Goal: Navigation & Orientation: Find specific page/section

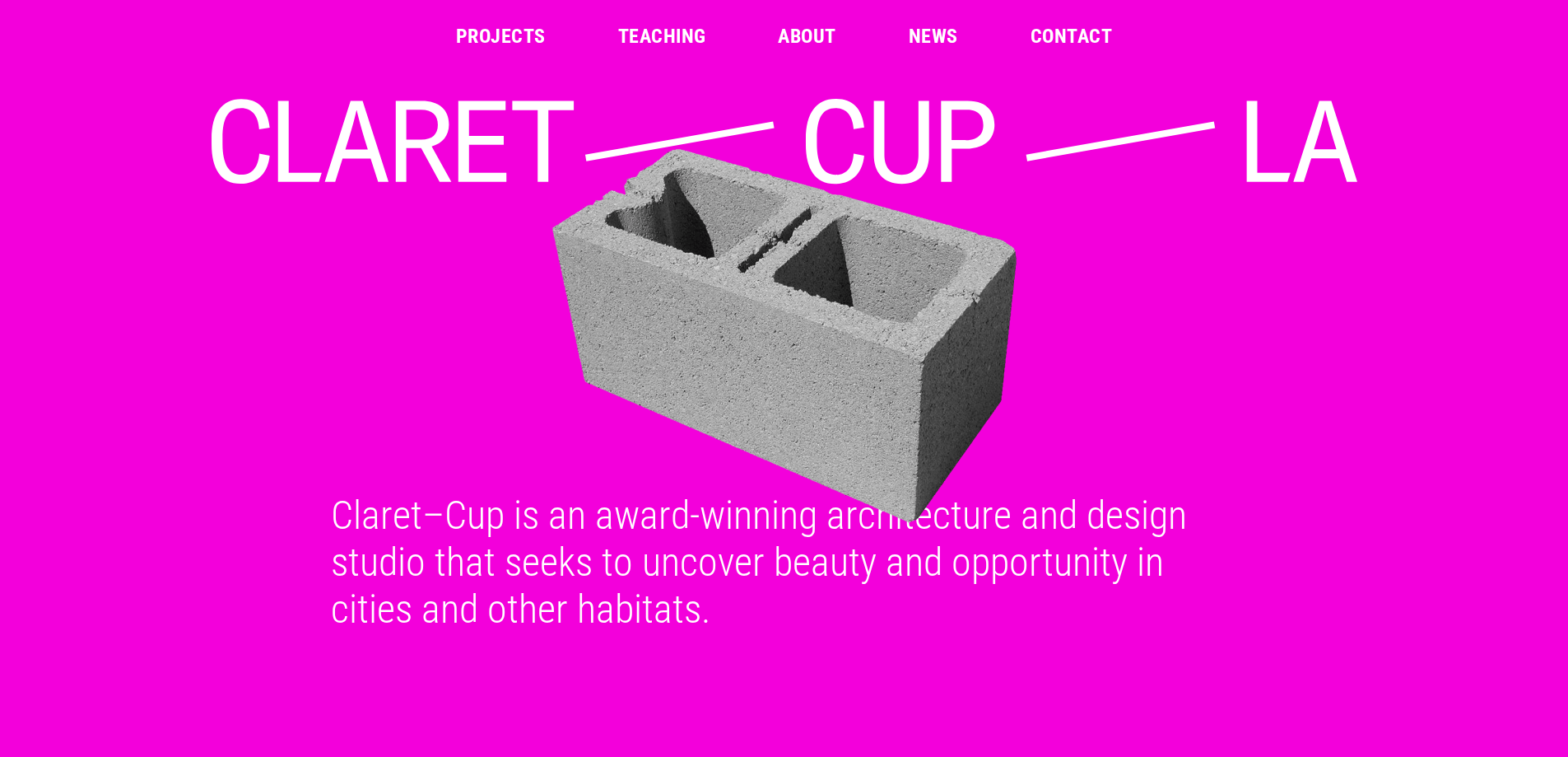
click at [490, 36] on link "Projects" at bounding box center [501, 36] width 90 height 20
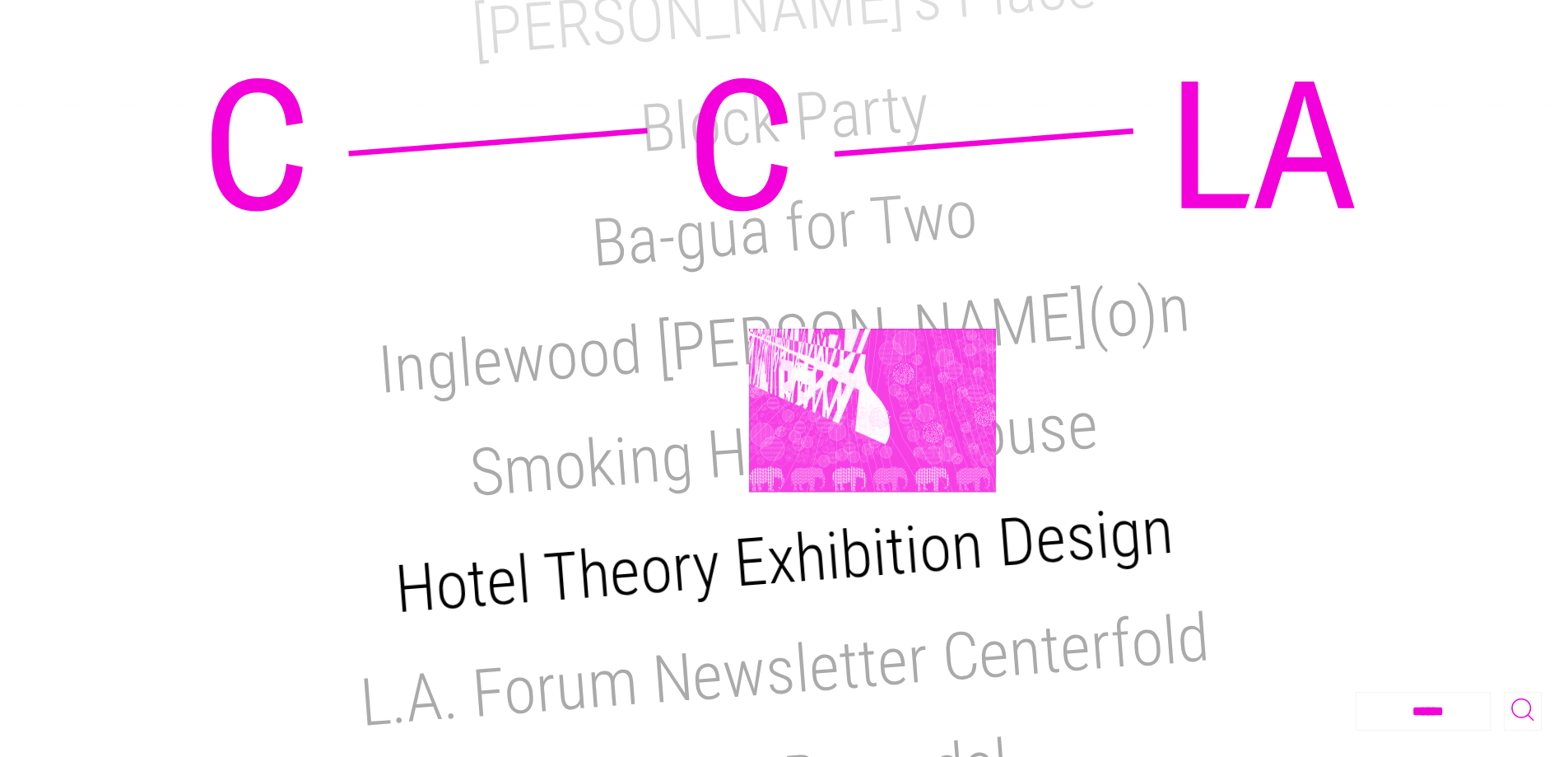
scroll to position [824, 0]
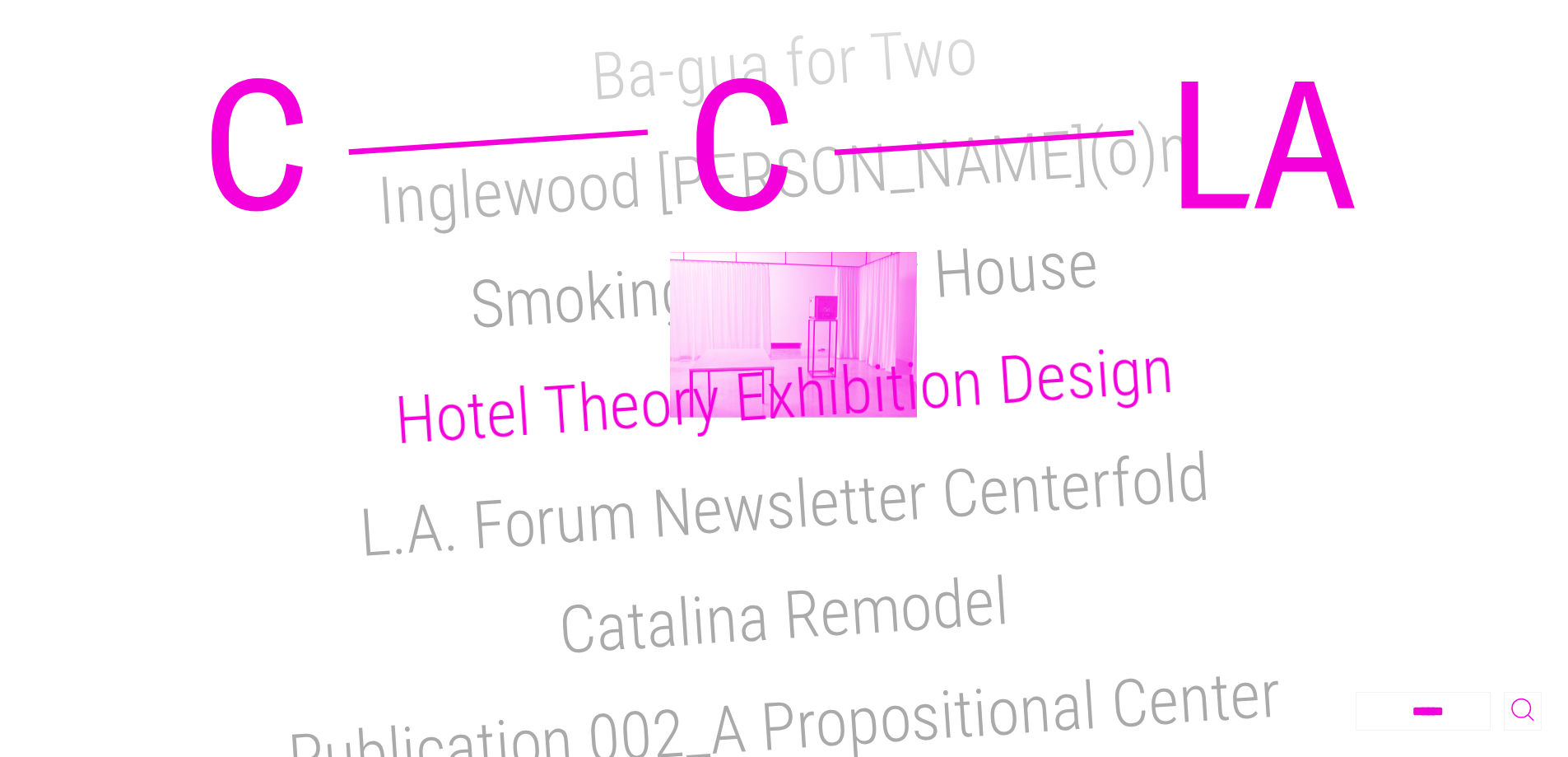
click at [794, 334] on h2 "Hotel Theory Exhibition Design" at bounding box center [784, 395] width 784 height 129
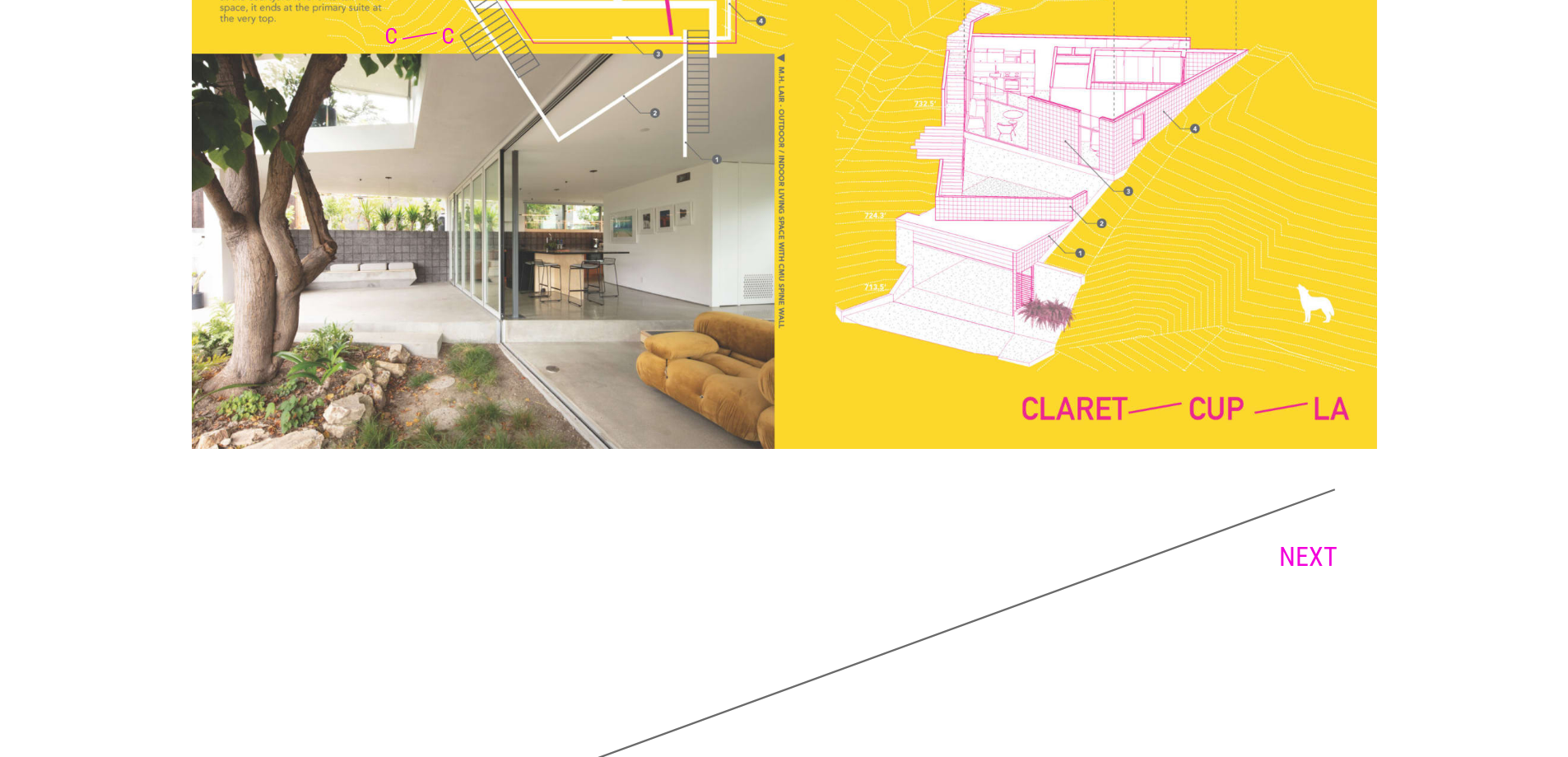
scroll to position [4131, 0]
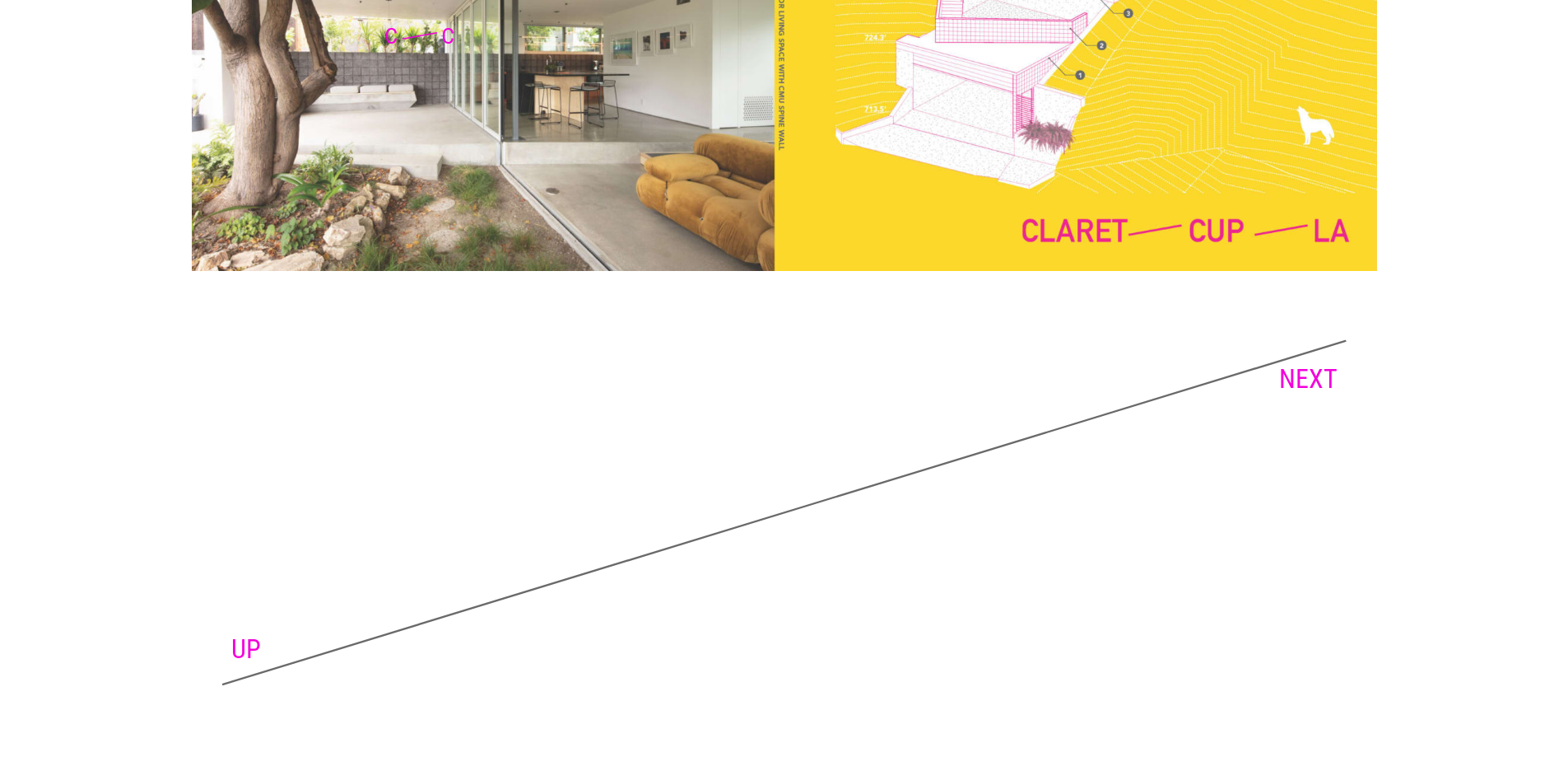
click at [1294, 369] on link "NEXT" at bounding box center [1308, 378] width 59 height 31
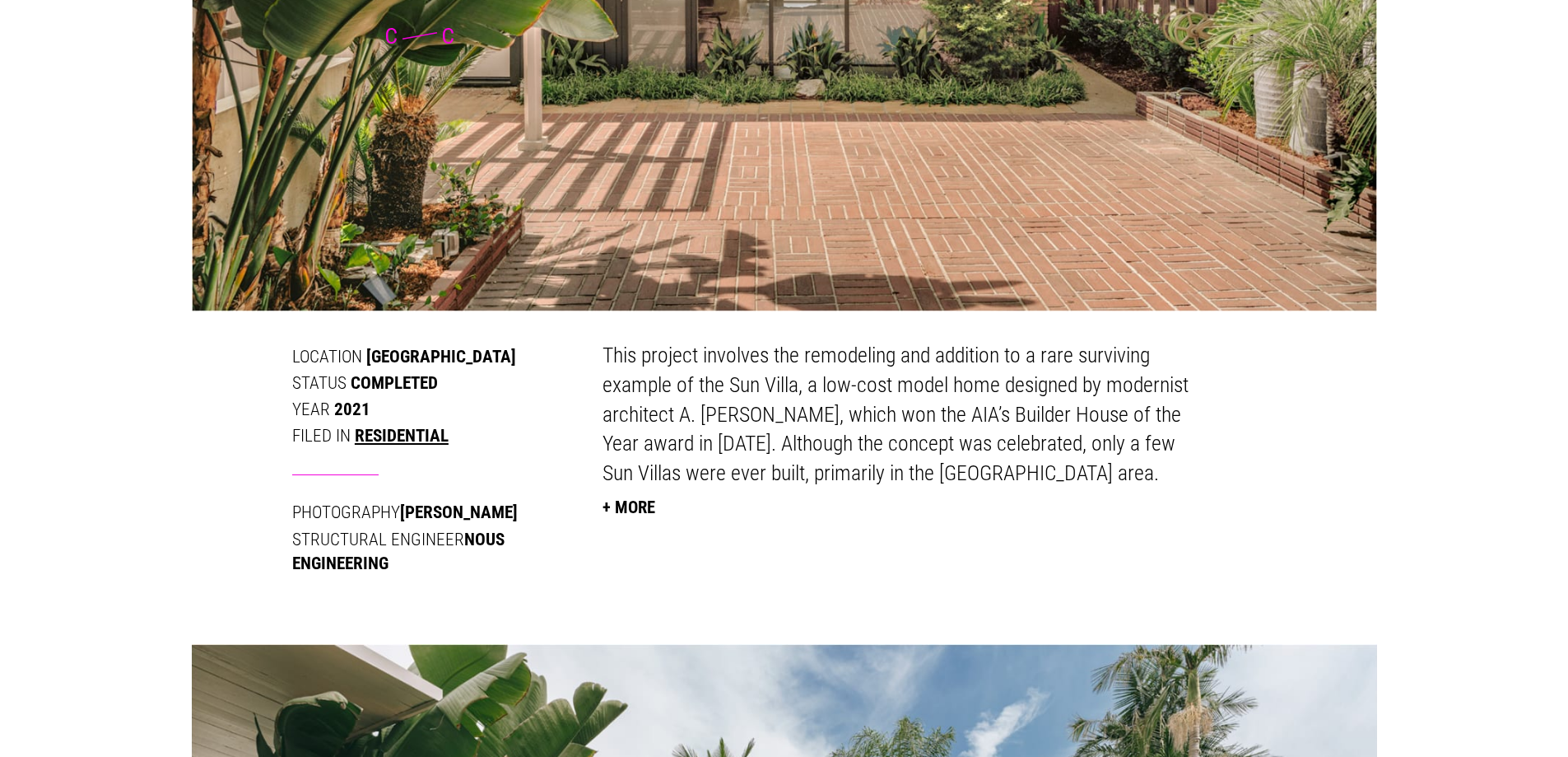
scroll to position [824, 0]
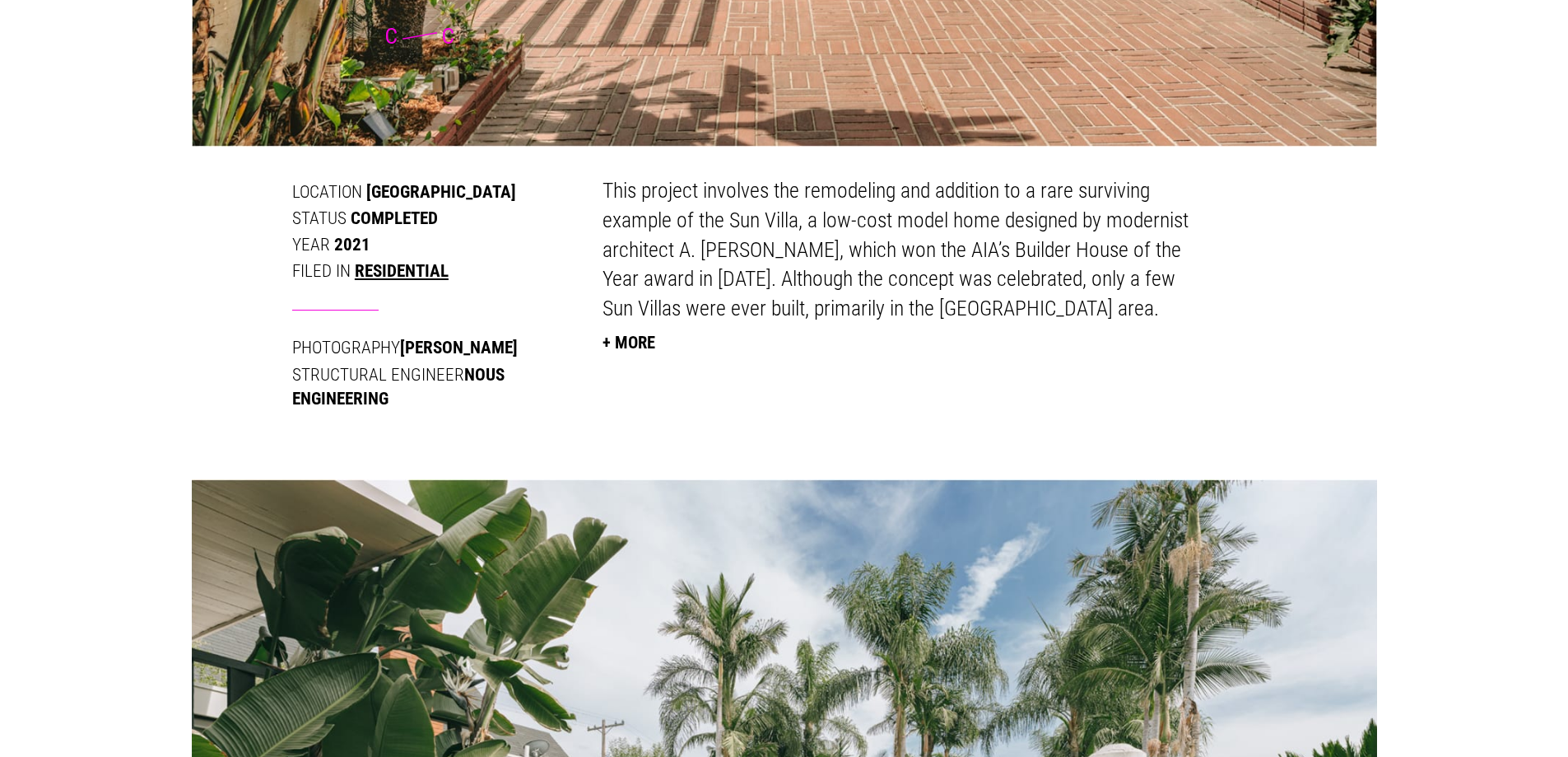
click at [626, 339] on button "+ More" at bounding box center [629, 341] width 53 height 36
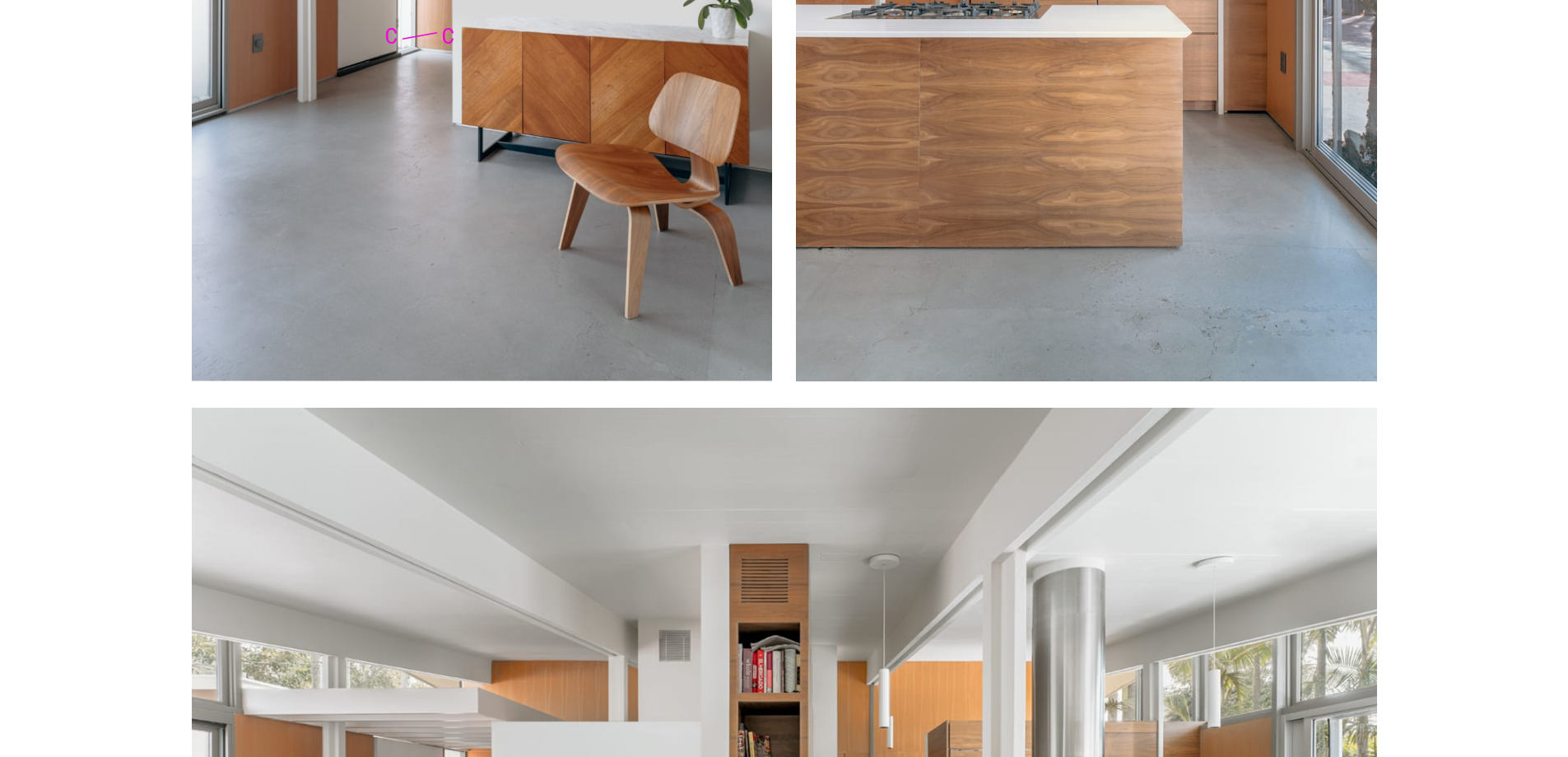
scroll to position [6342, 0]
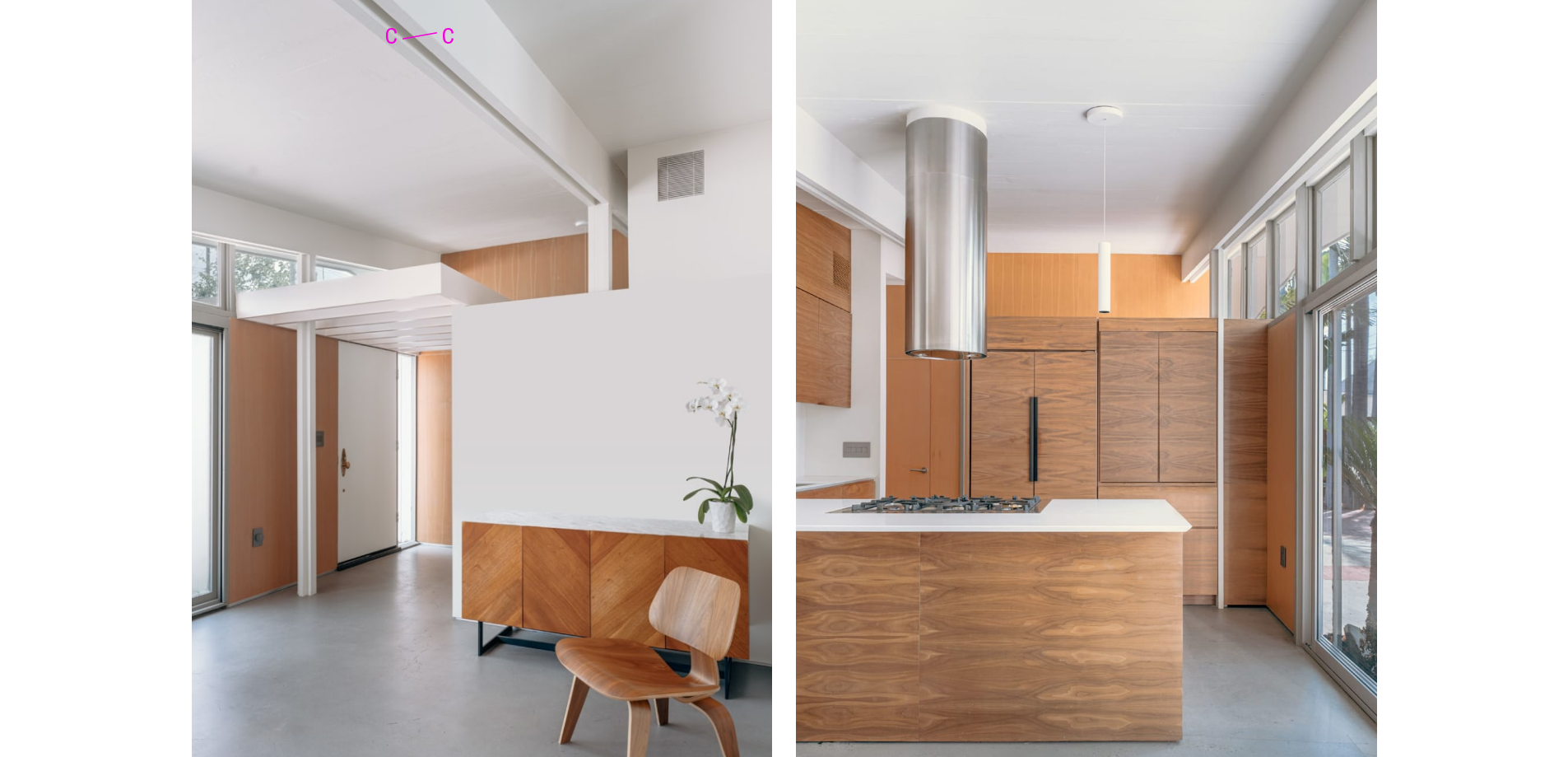
drag, startPoint x: 1577, startPoint y: 392, endPoint x: 1562, endPoint y: 595, distance: 203.6
click at [1562, 595] on div "Skip to content Projects Teaching About News Contact A. Quincy Jones Sun Villa:…" at bounding box center [784, 625] width 1568 height 13934
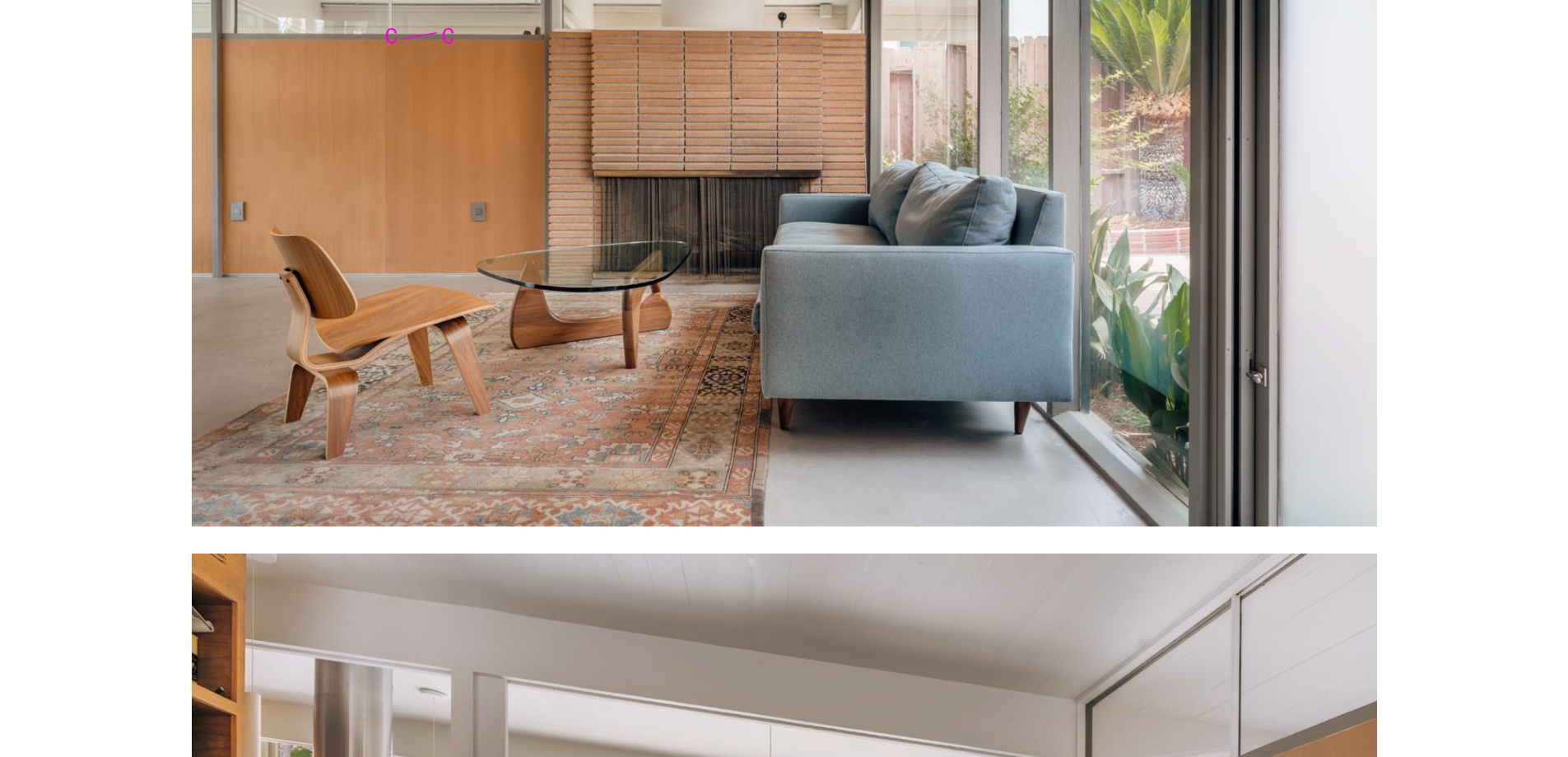
scroll to position [0, 0]
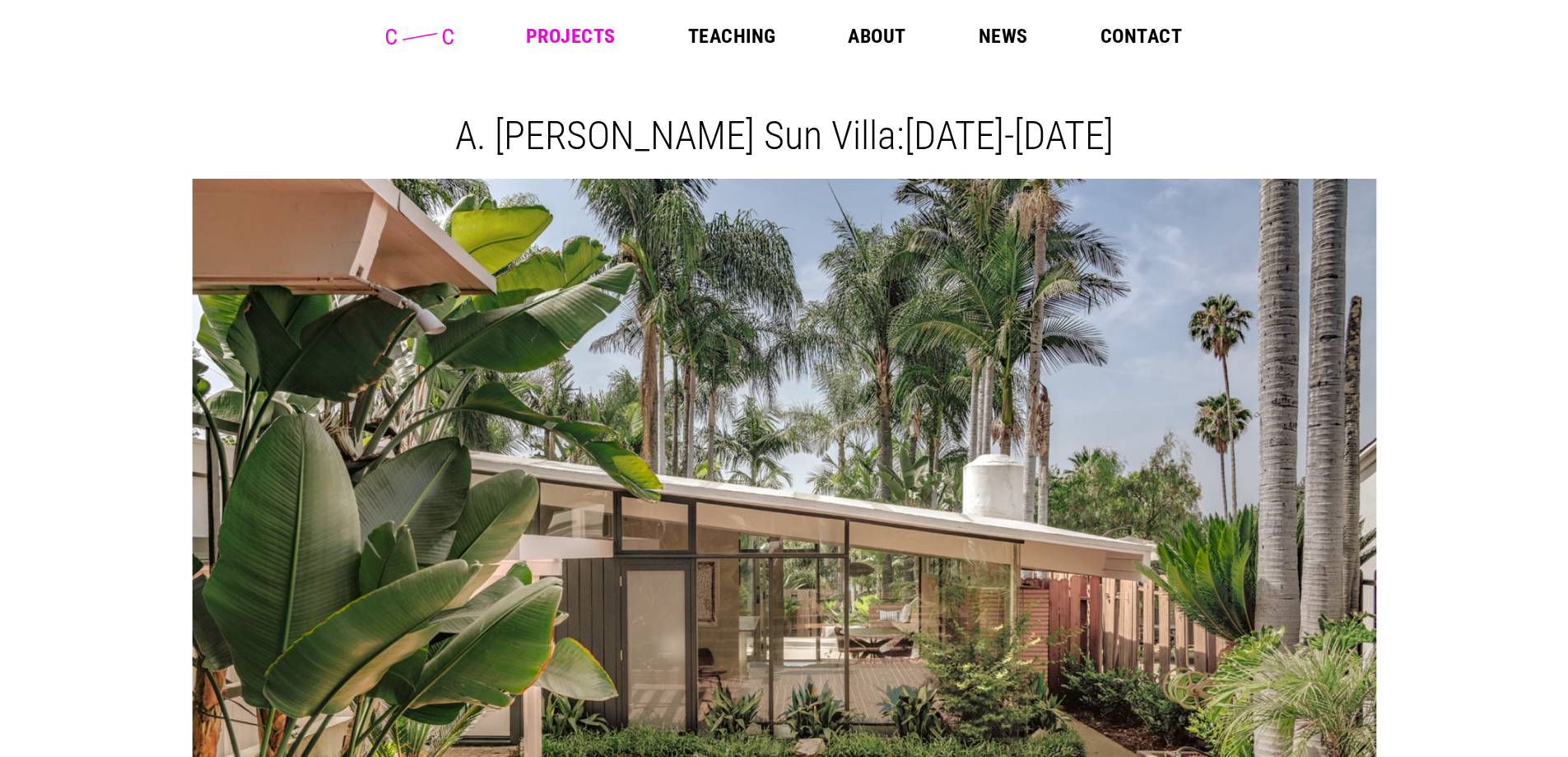
click at [737, 38] on link "Teaching" at bounding box center [732, 36] width 88 height 20
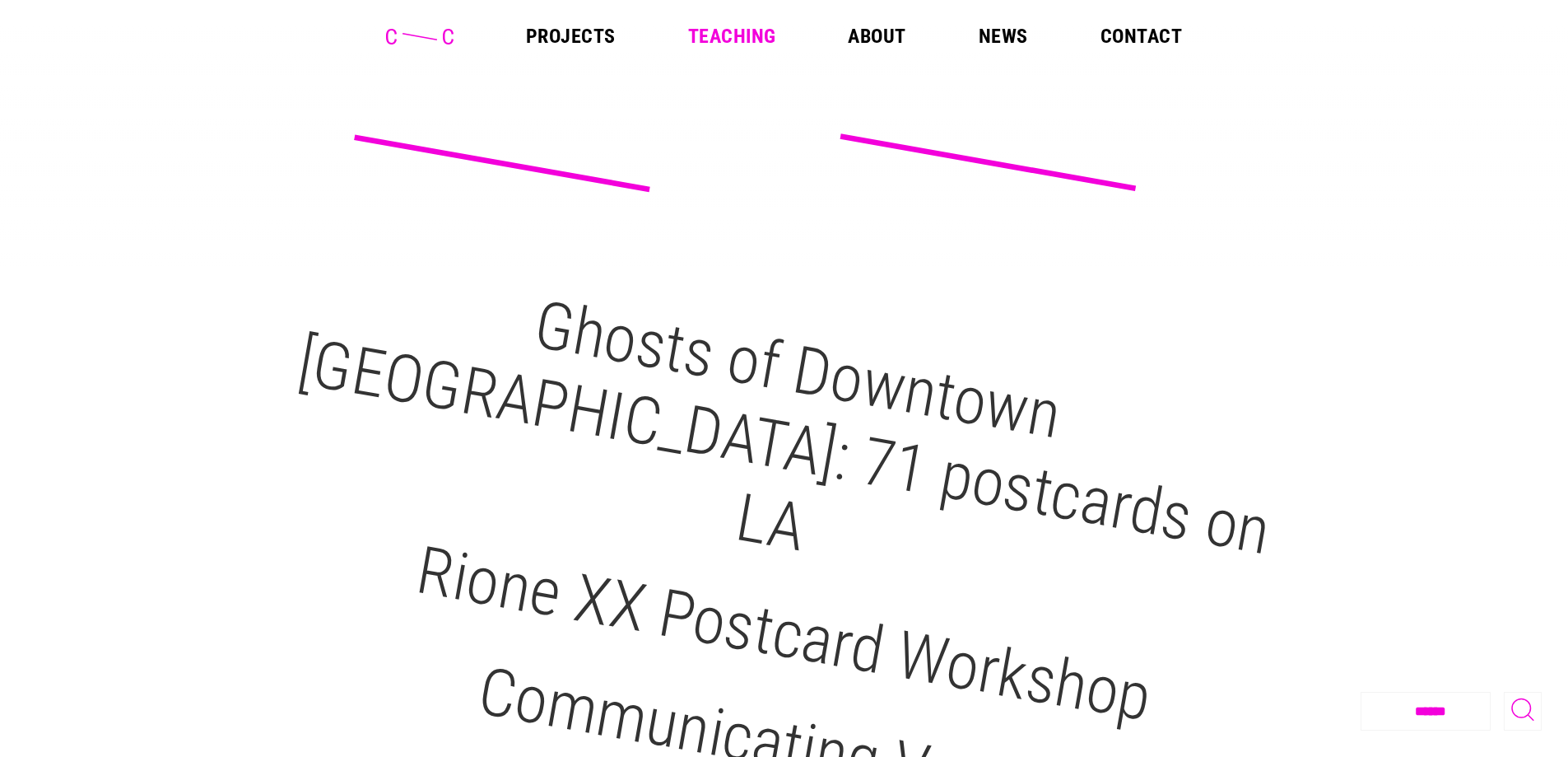
click at [876, 32] on link "About" at bounding box center [876, 36] width 58 height 20
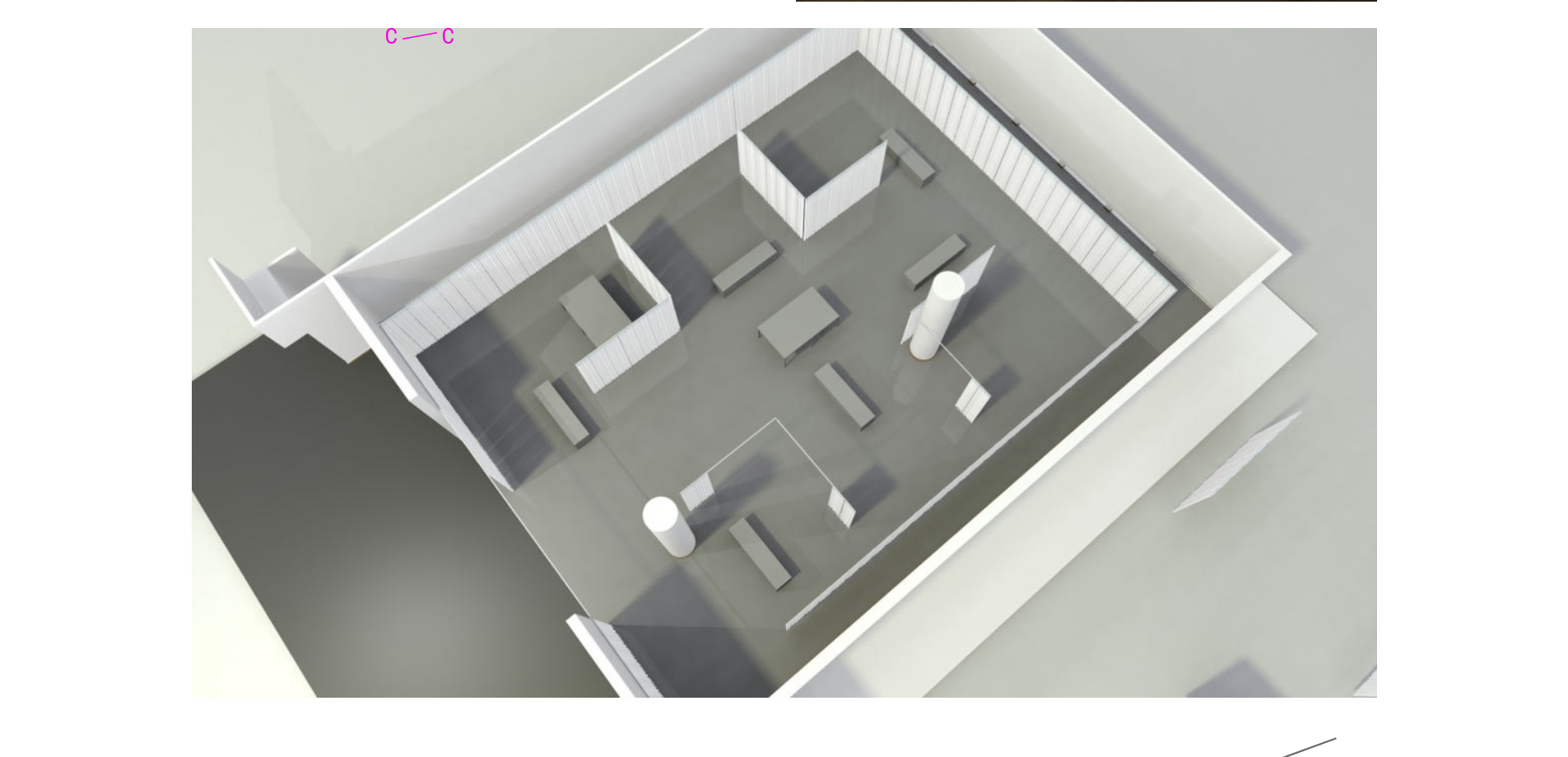
scroll to position [5452, 0]
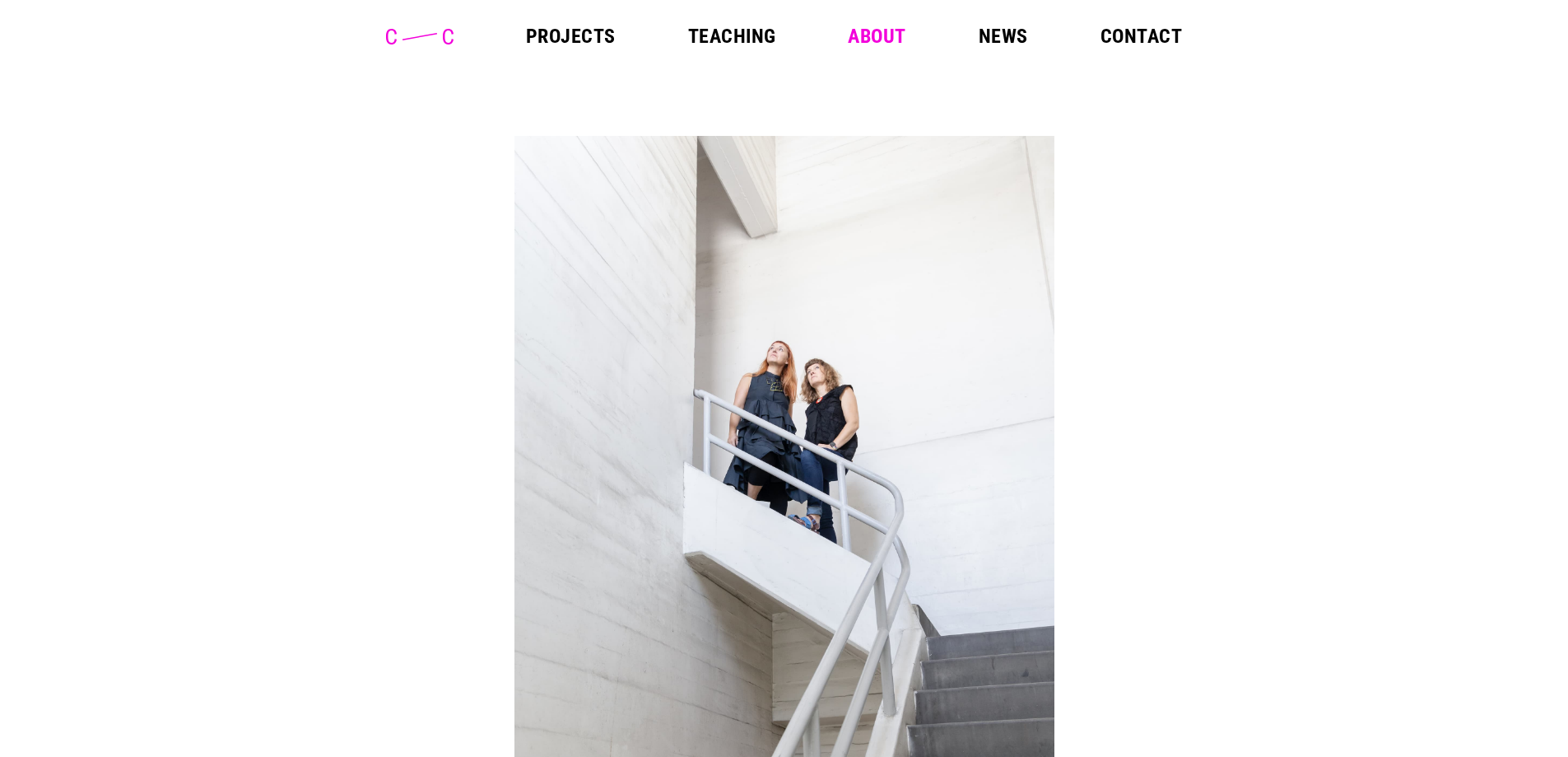
click at [990, 39] on link "News" at bounding box center [1003, 36] width 50 height 20
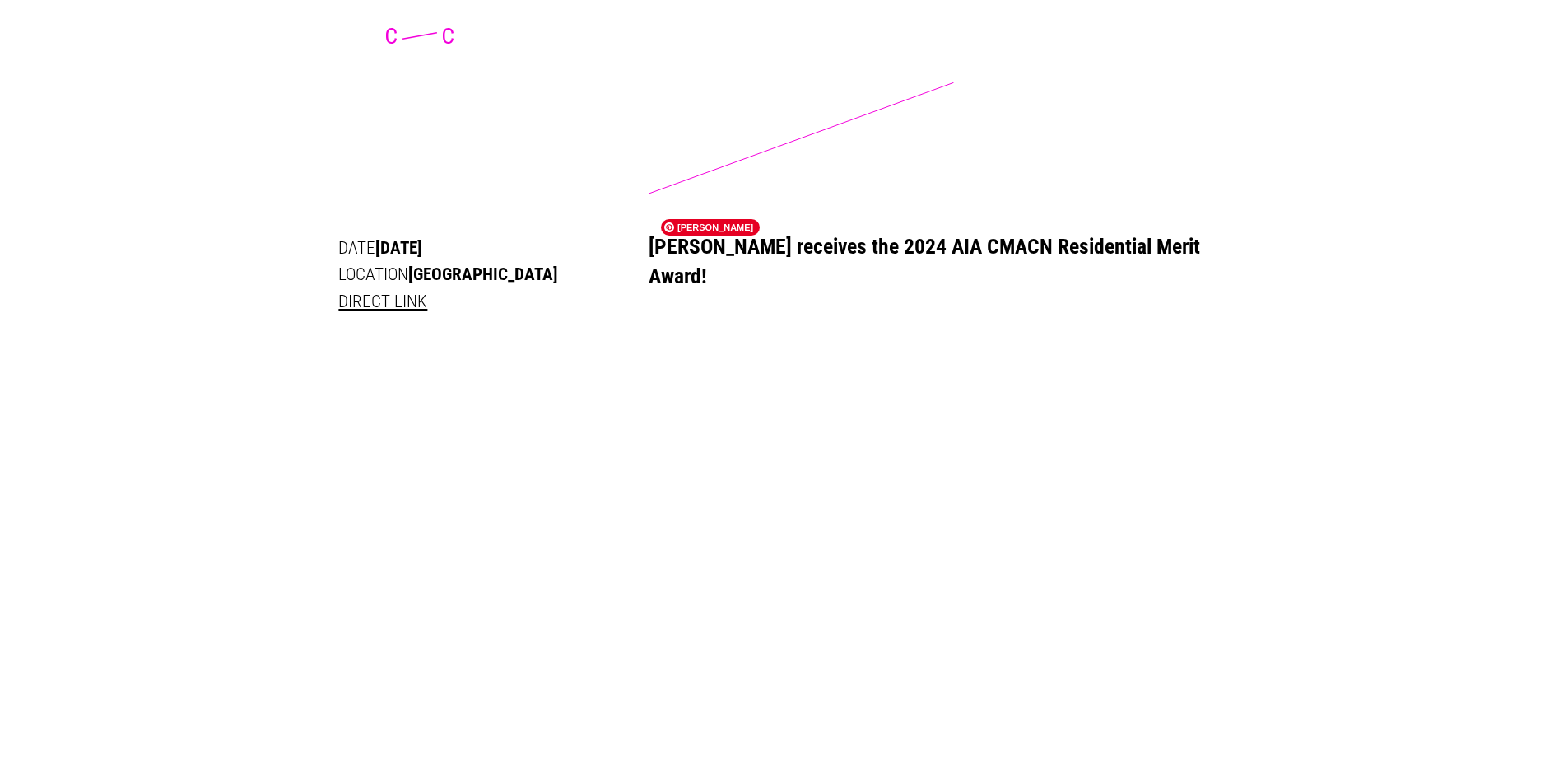
scroll to position [3376, 0]
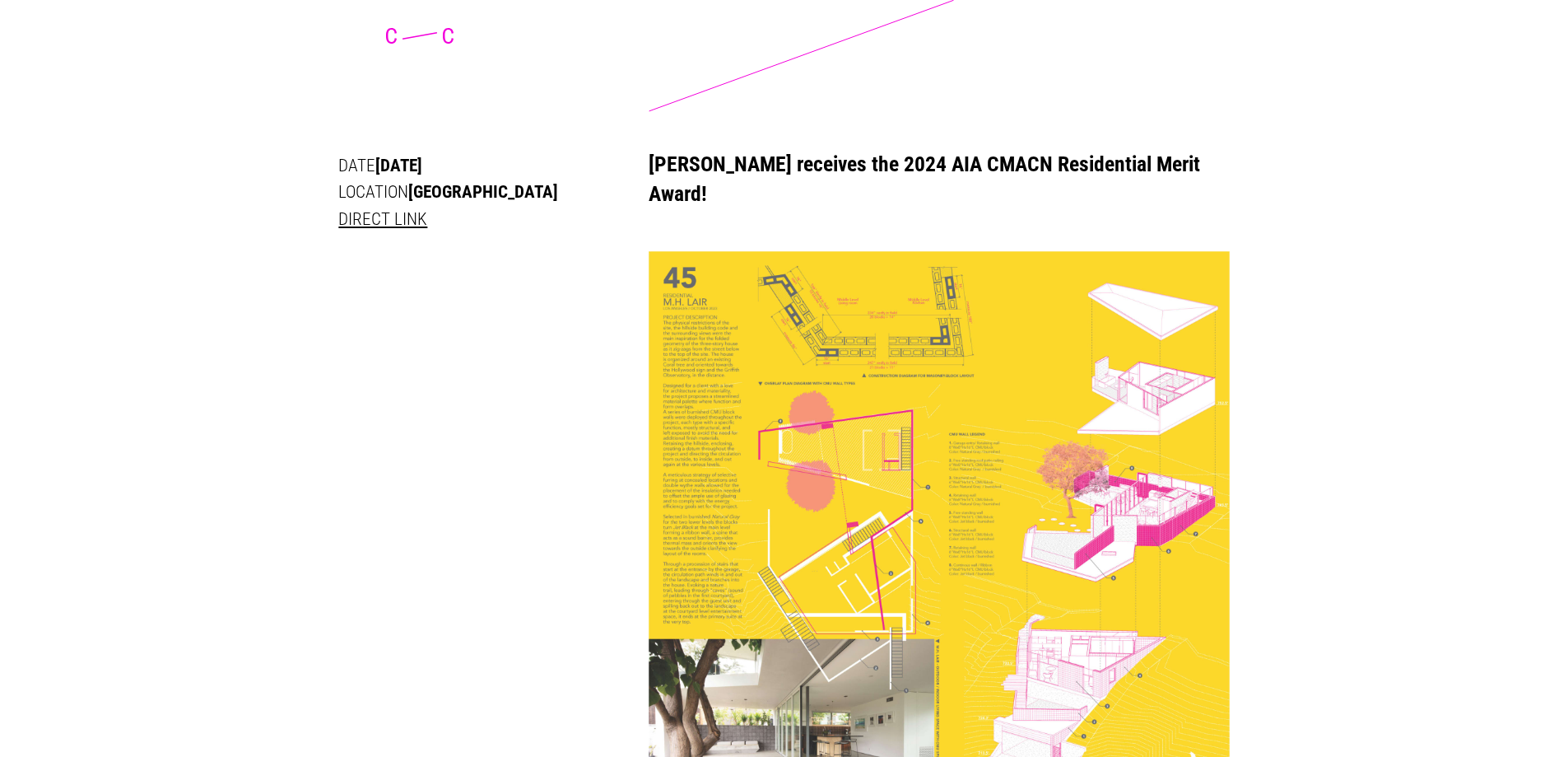
click at [959, 152] on link "[PERSON_NAME] receives the 2024 AIA CMACN Residential Merit Award!" at bounding box center [925, 179] width 551 height 55
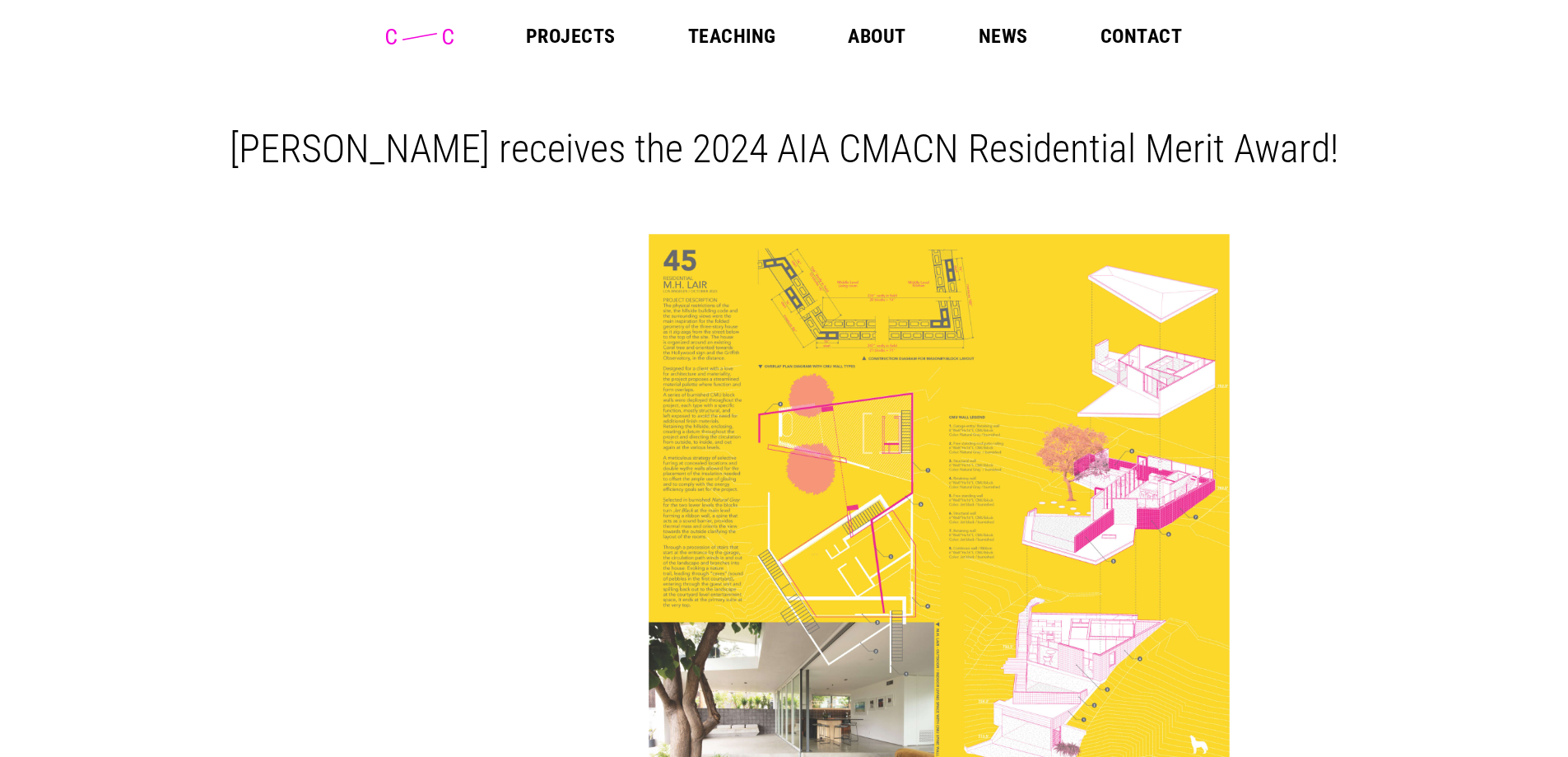
click at [580, 31] on link "Projects" at bounding box center [571, 36] width 90 height 20
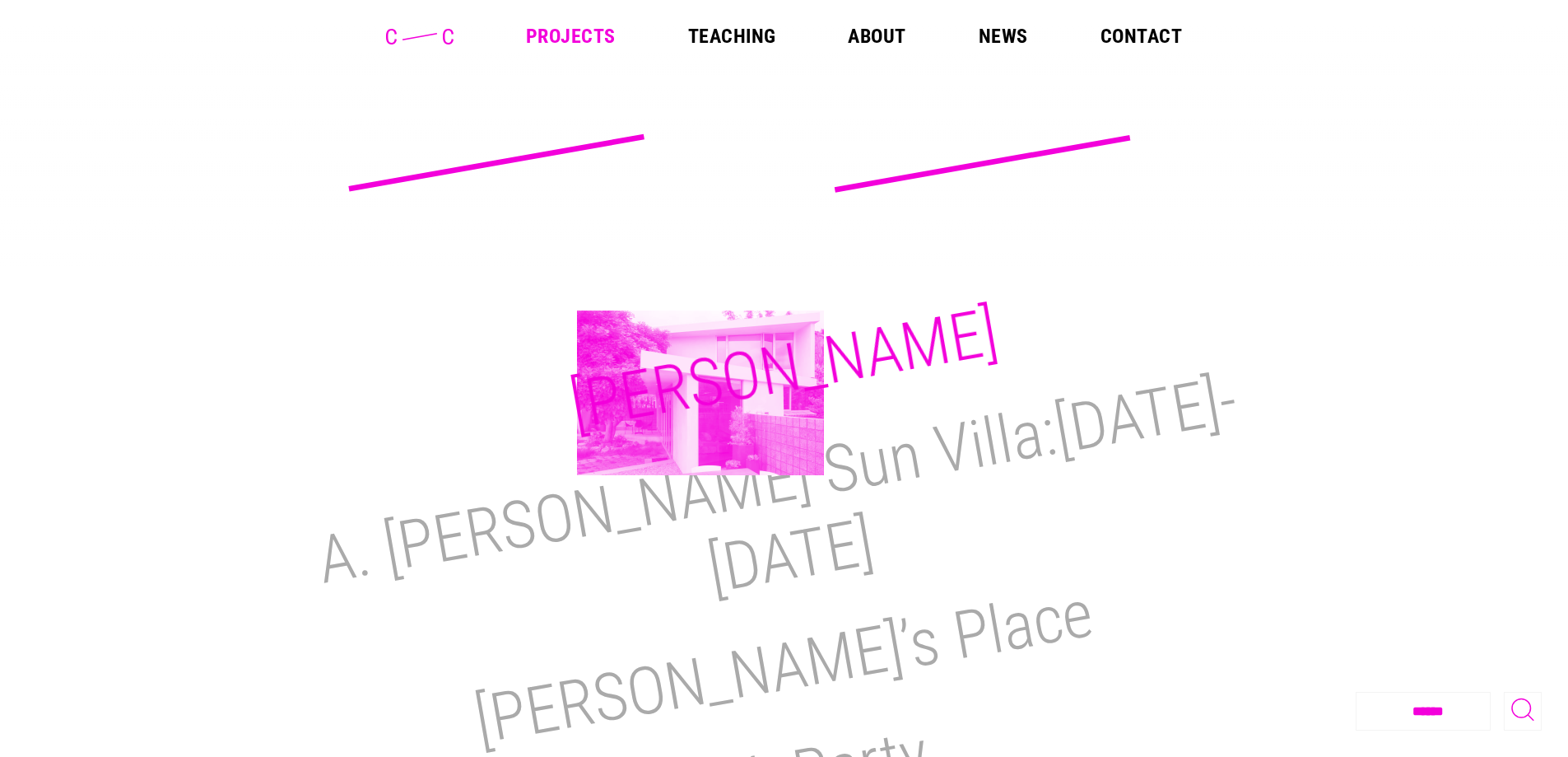
click at [701, 393] on h2 "M.H. Lair" at bounding box center [784, 369] width 439 height 152
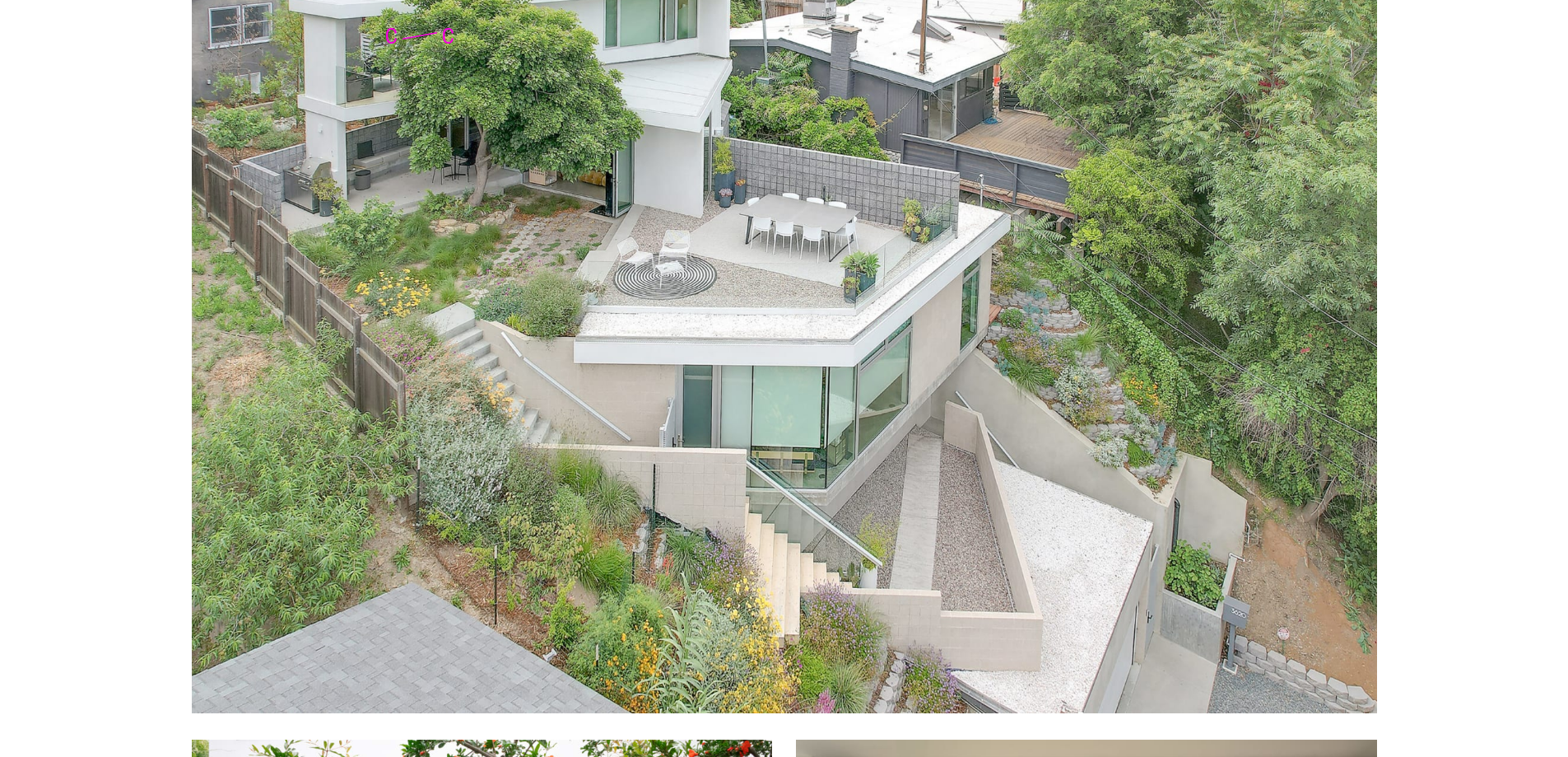
scroll to position [906, 0]
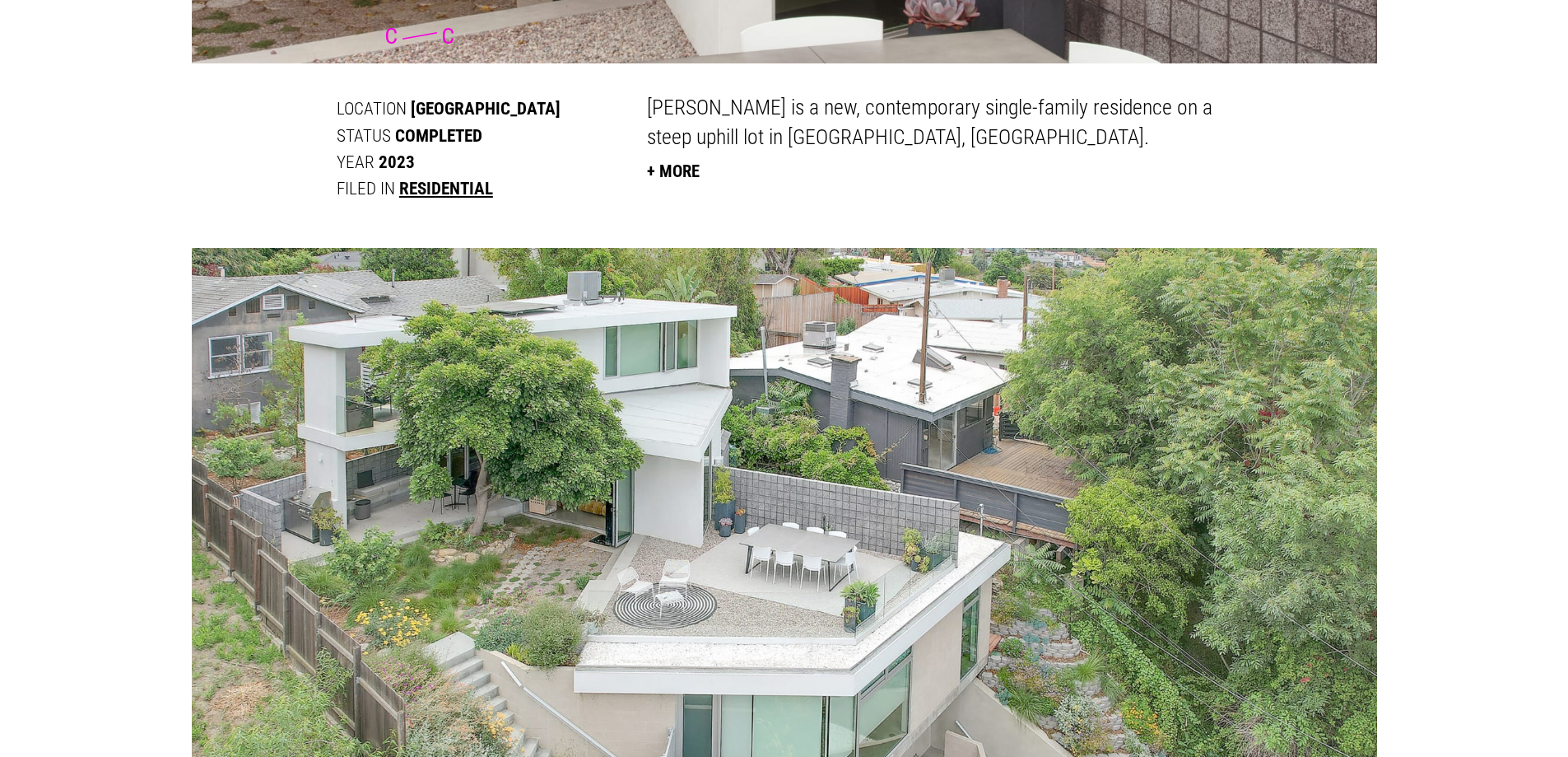
click at [689, 165] on button "+ More" at bounding box center [674, 170] width 53 height 36
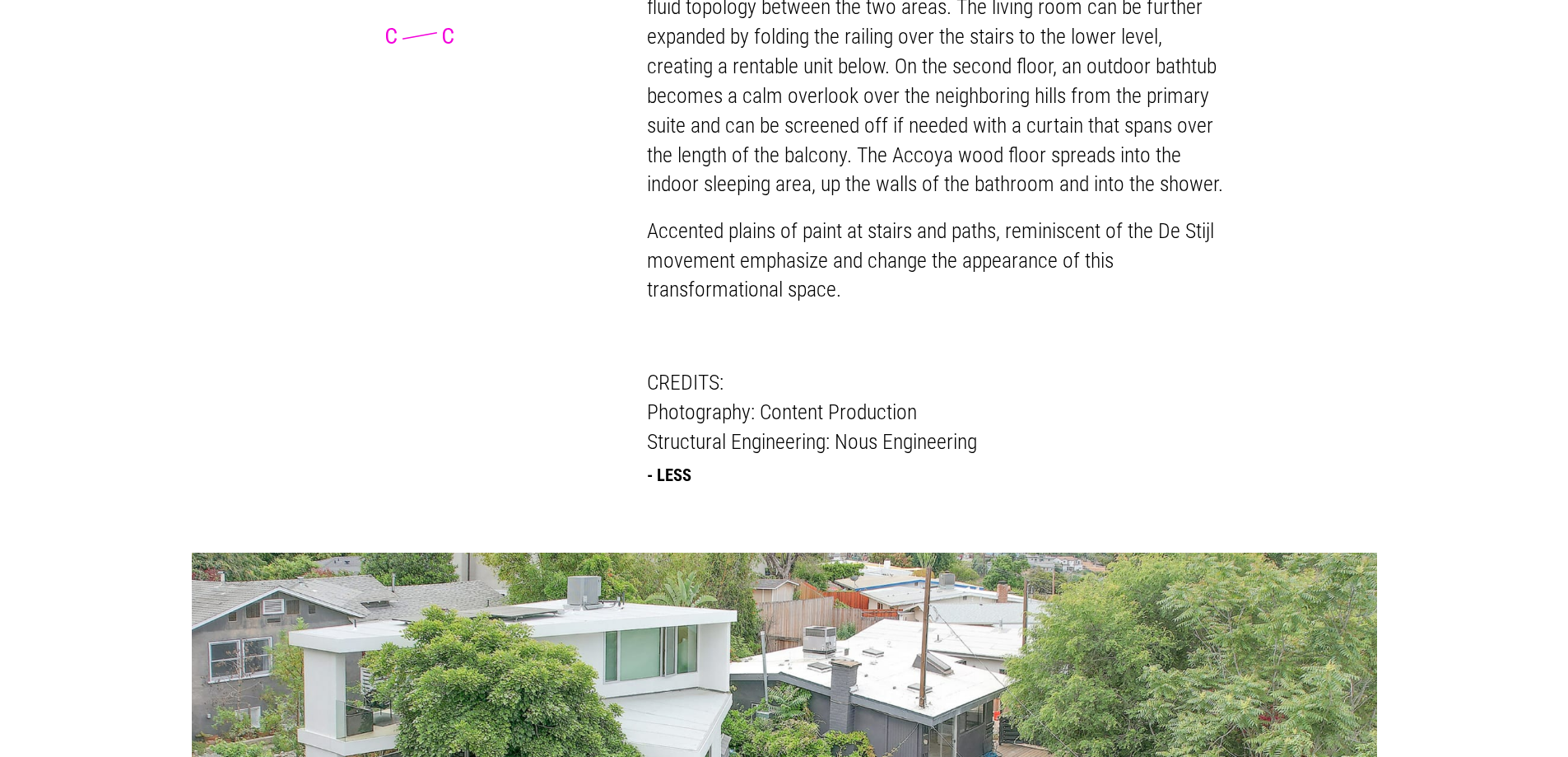
scroll to position [1729, 0]
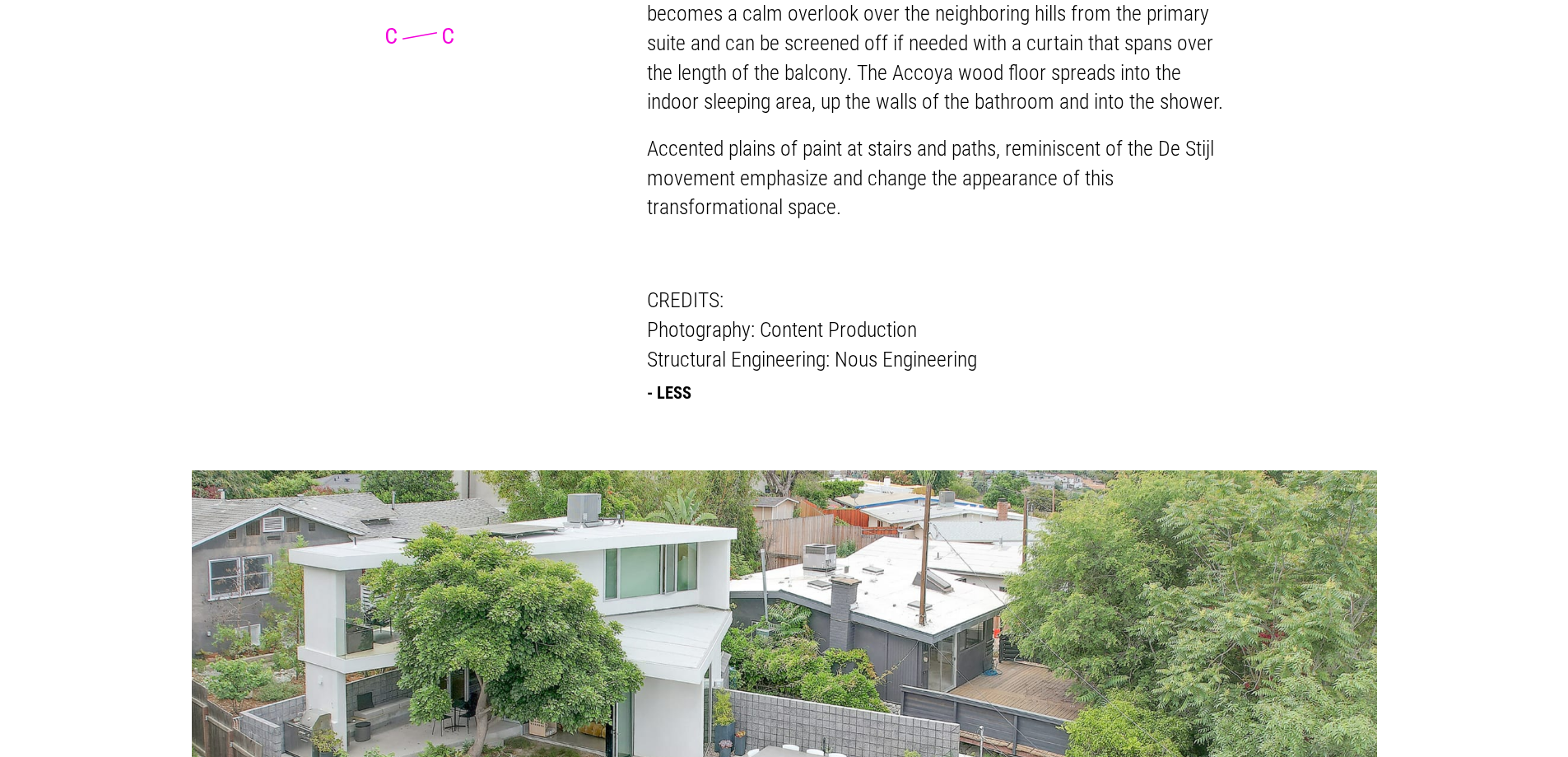
click at [690, 410] on button "- Less" at bounding box center [669, 391] width 44 height 36
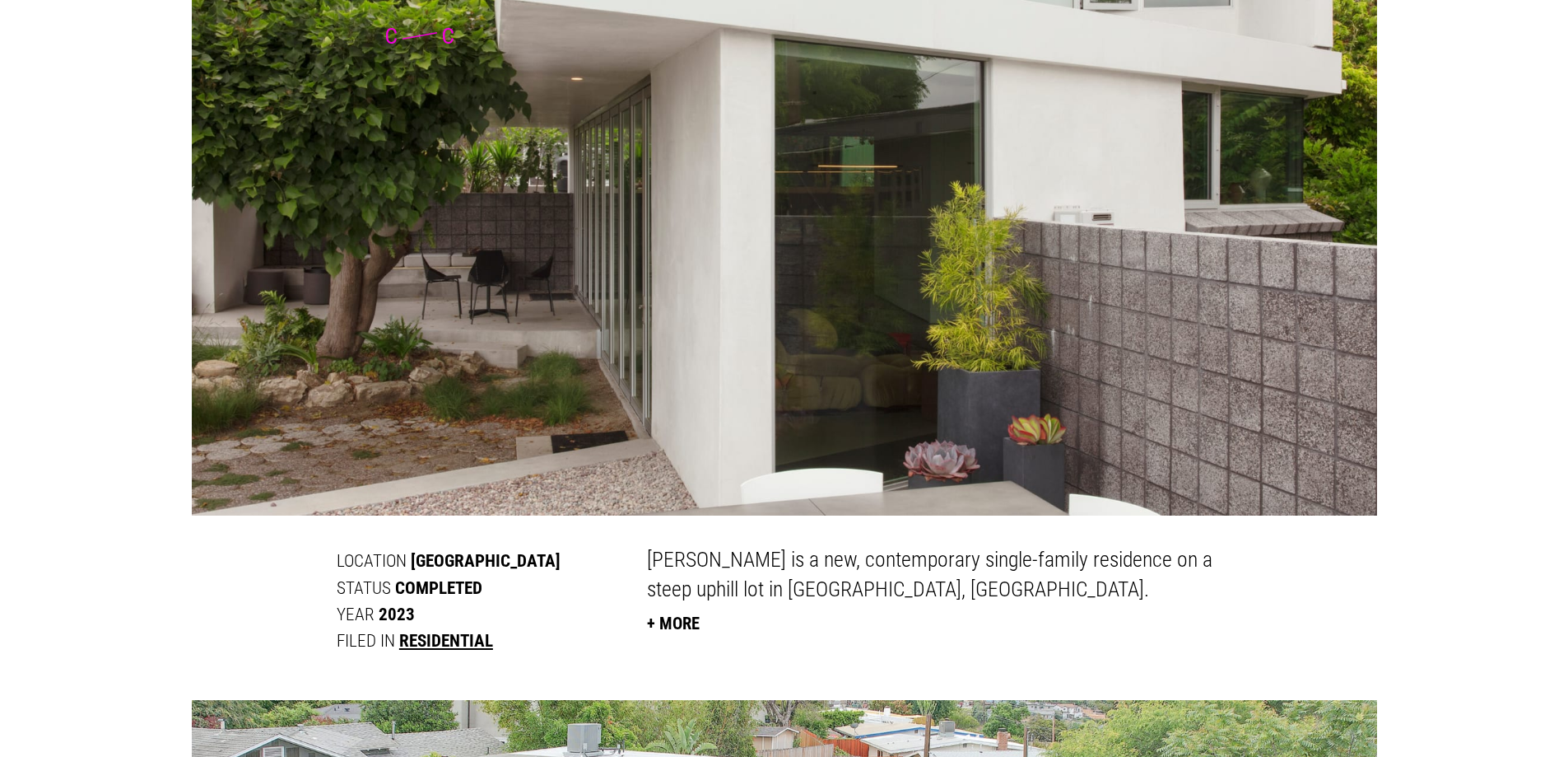
scroll to position [0, 0]
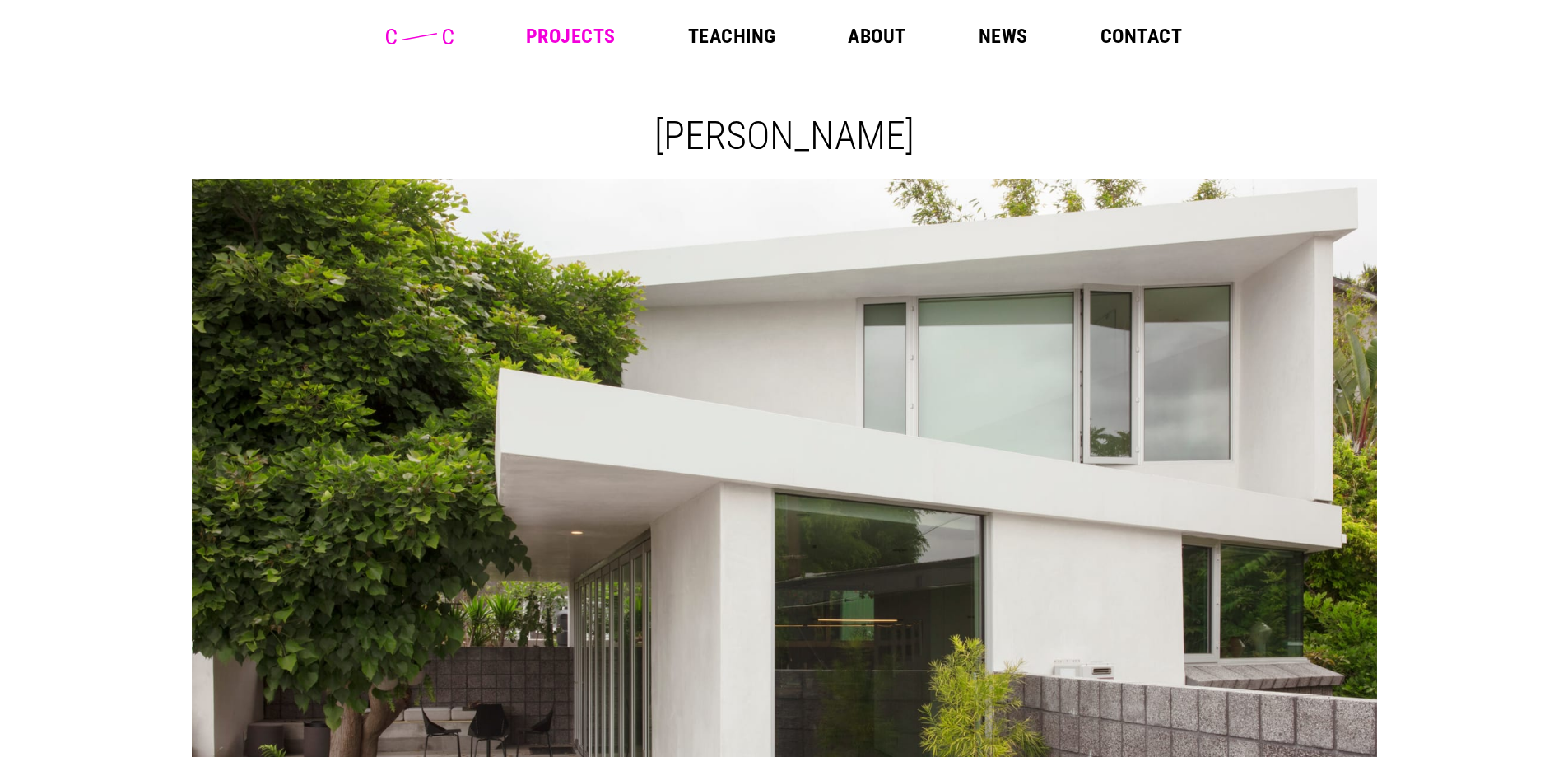
click at [429, 42] on icon at bounding box center [419, 36] width 67 height 16
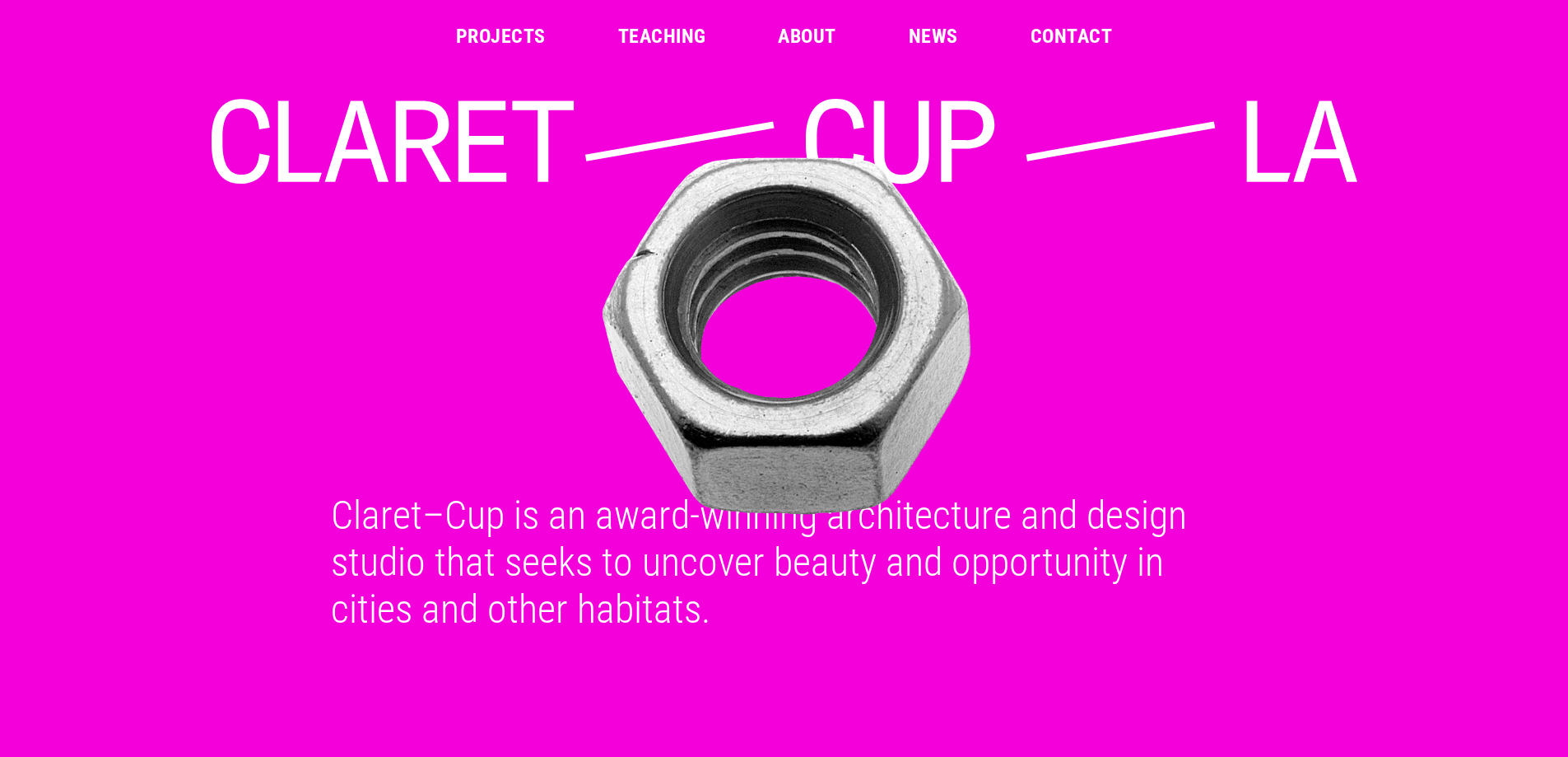
click at [479, 26] on link "Projects" at bounding box center [501, 36] width 90 height 20
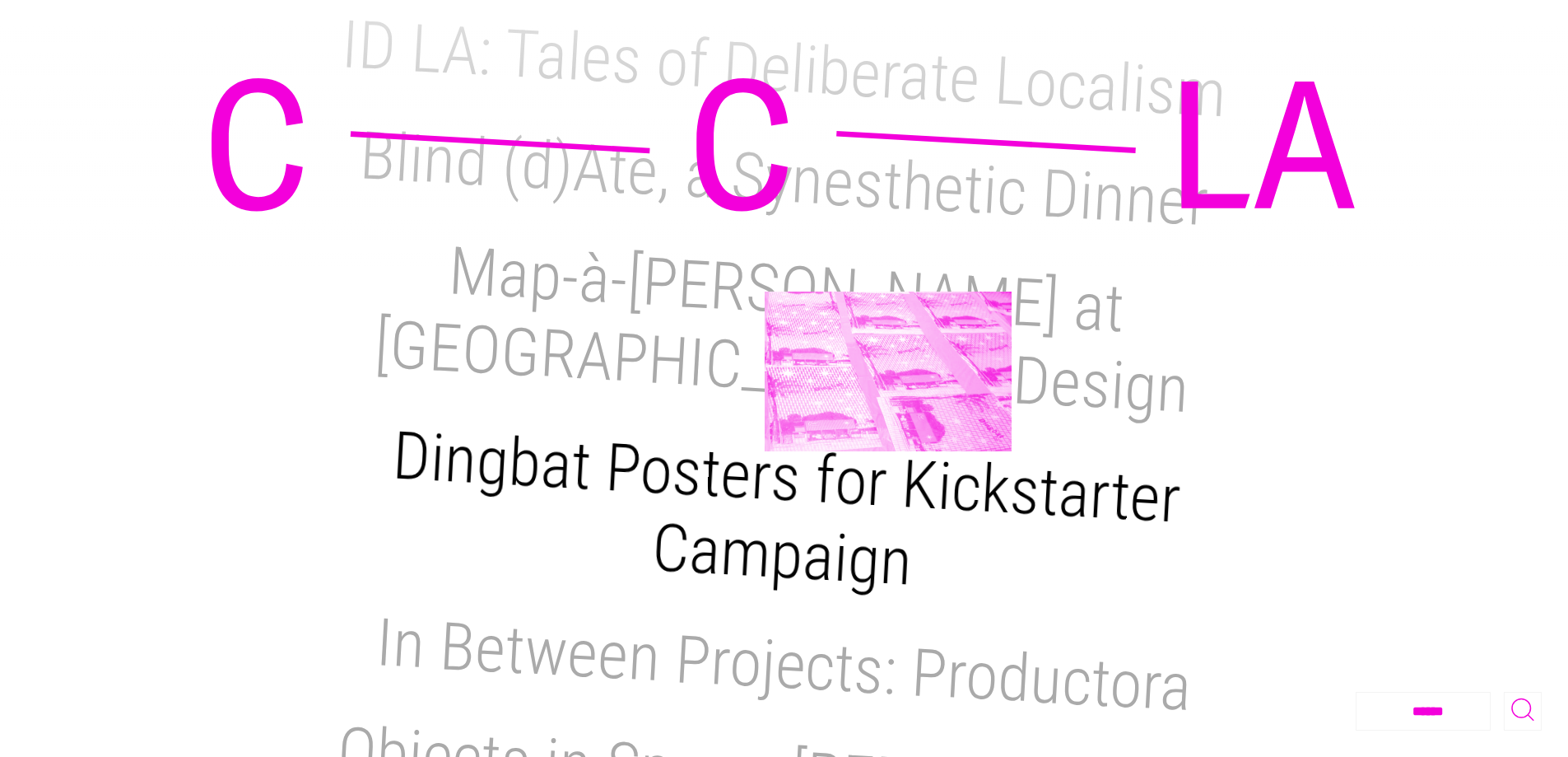
scroll to position [1483, 0]
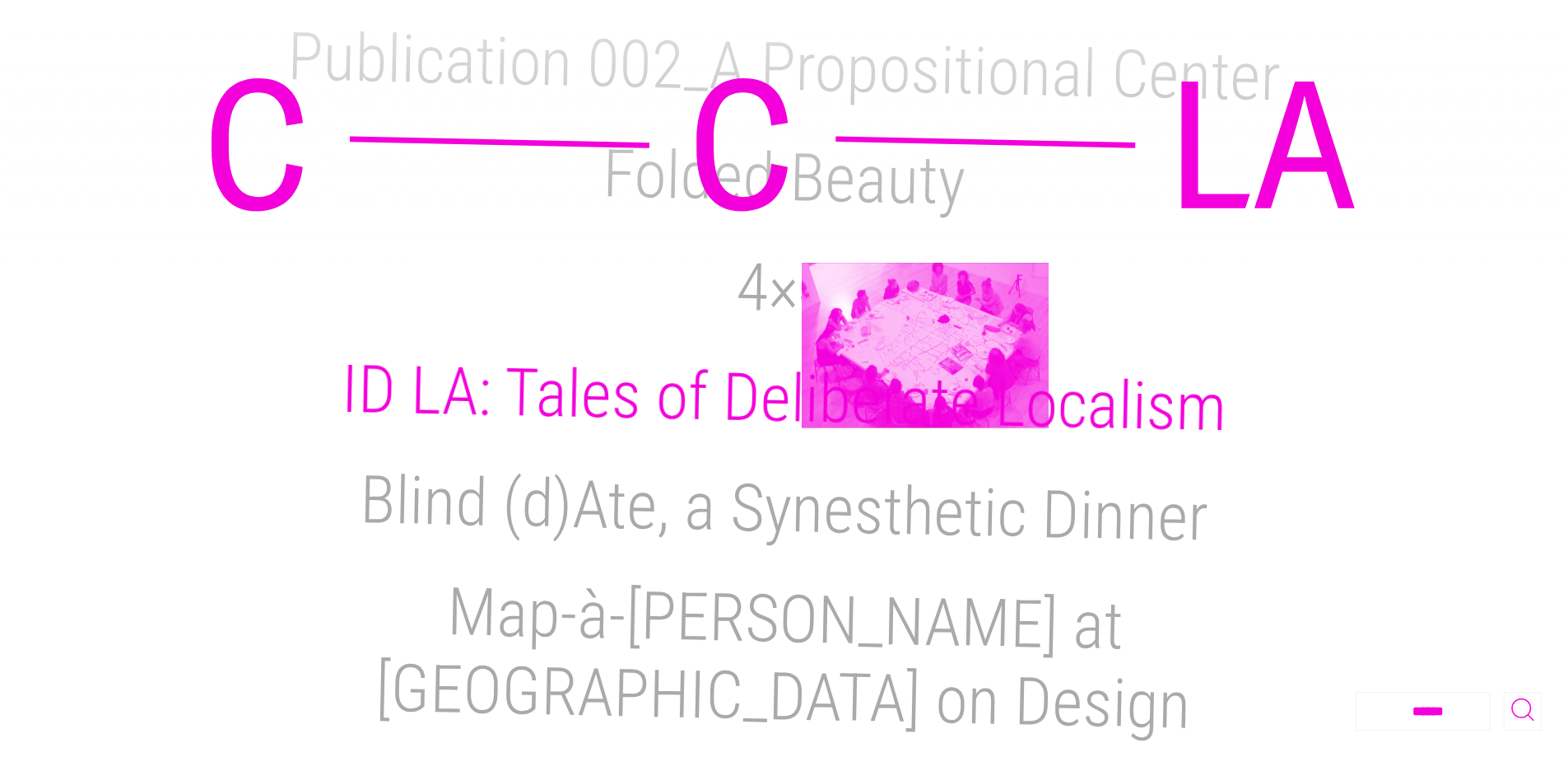
click at [925, 350] on h2 "ID LA: Tales of Deliberate Localism" at bounding box center [784, 398] width 887 height 96
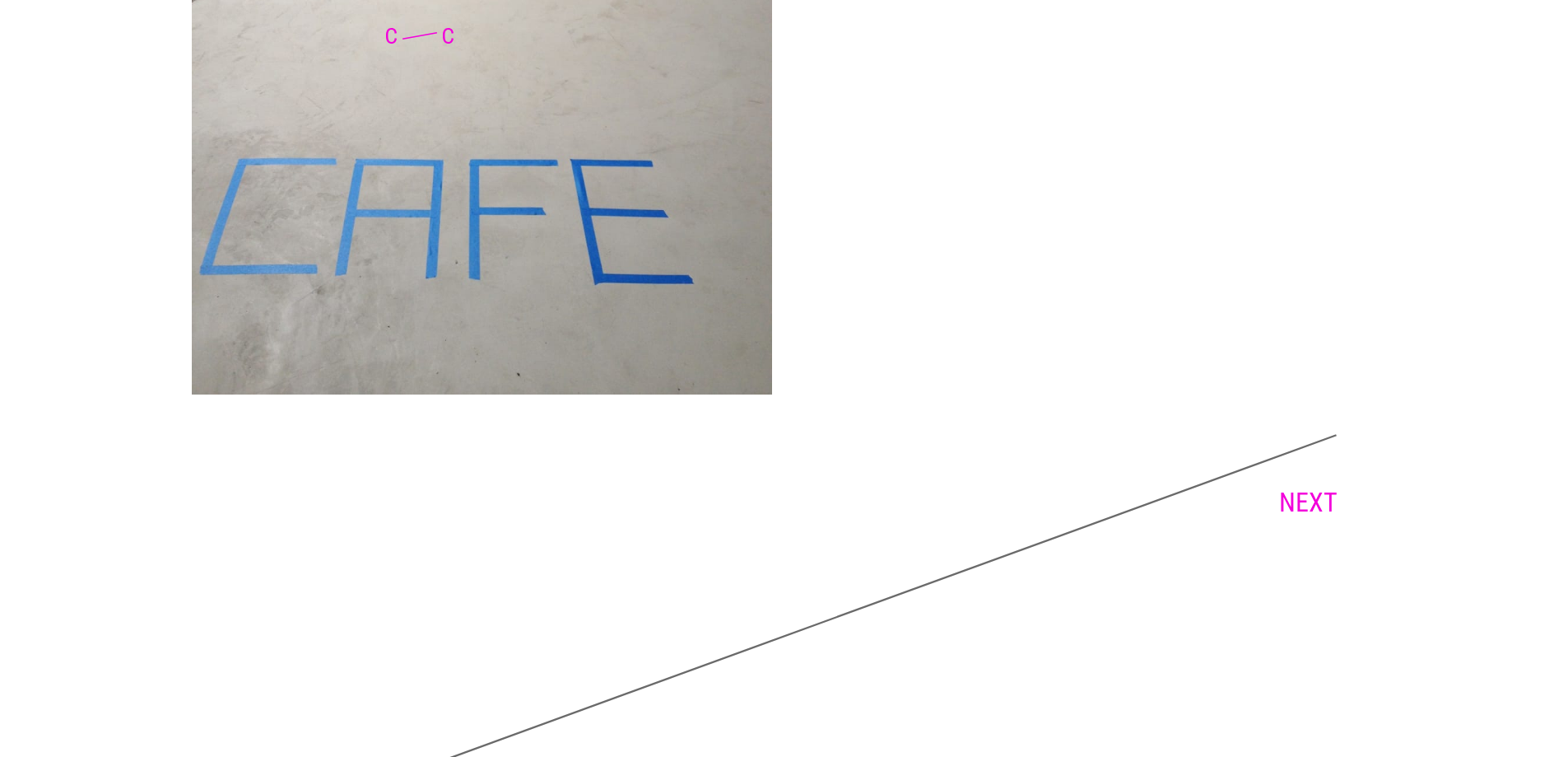
scroll to position [3667, 0]
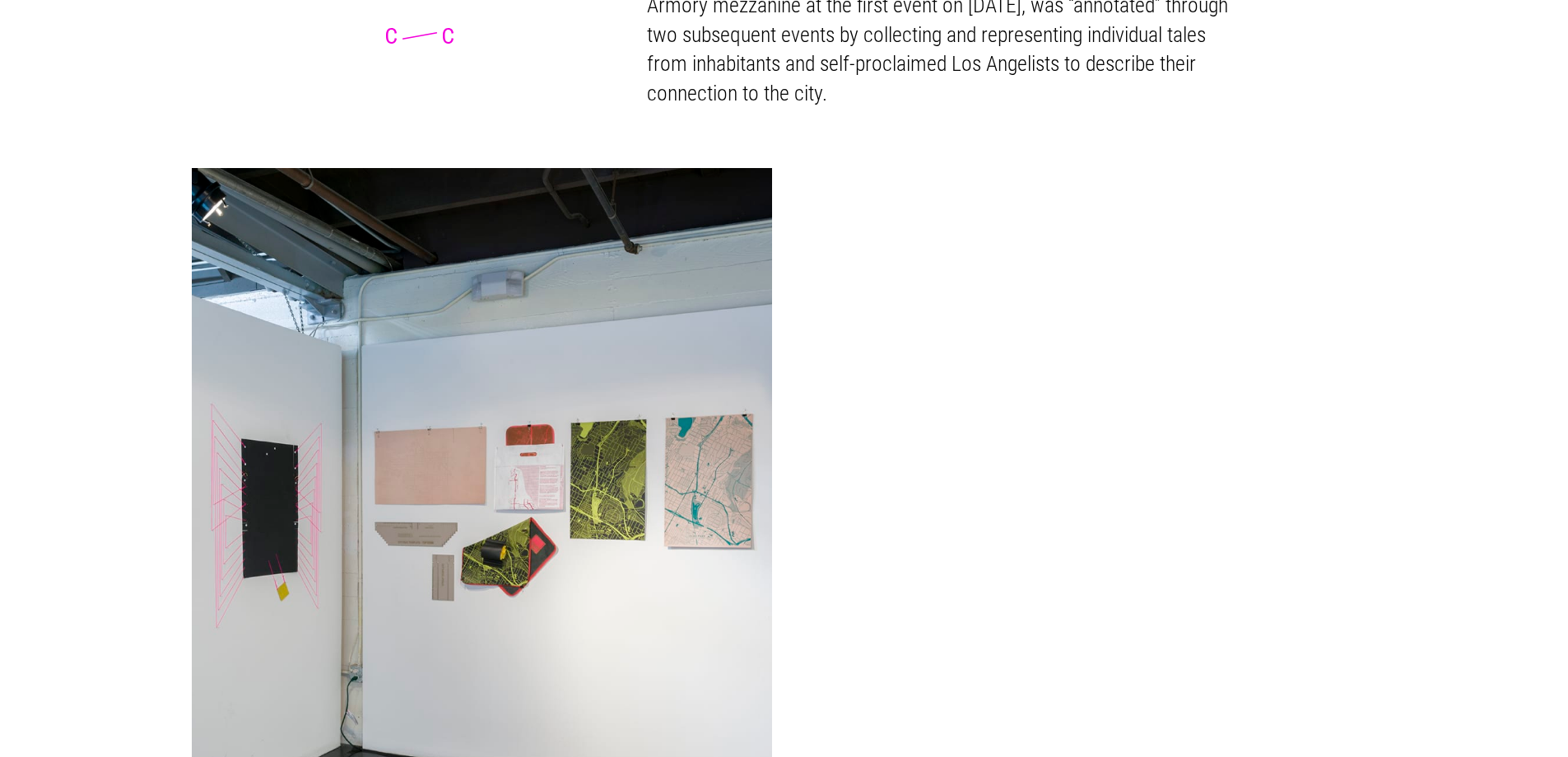
scroll to position [1483, 0]
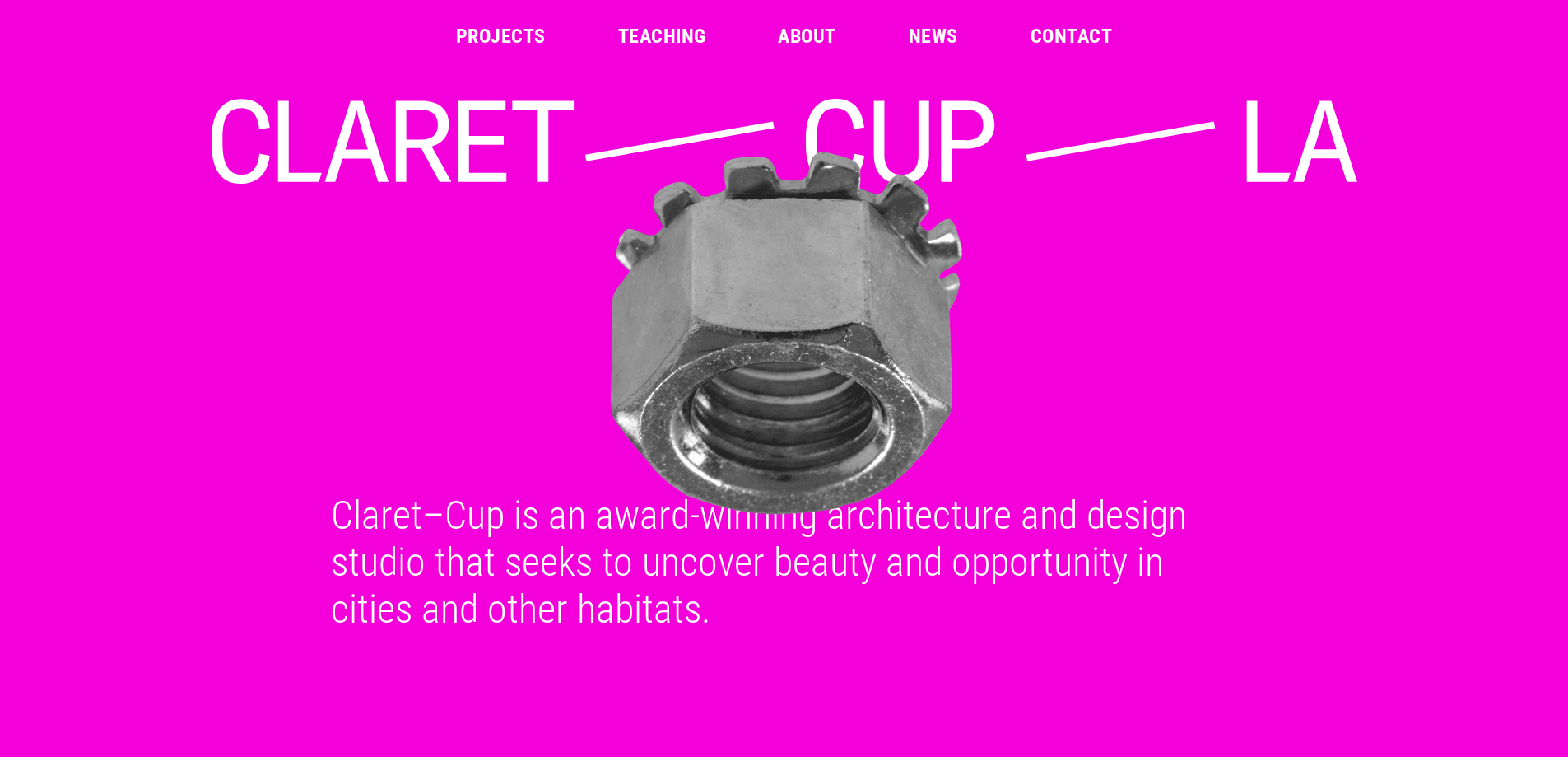
click at [499, 36] on link "Projects" at bounding box center [501, 36] width 90 height 20
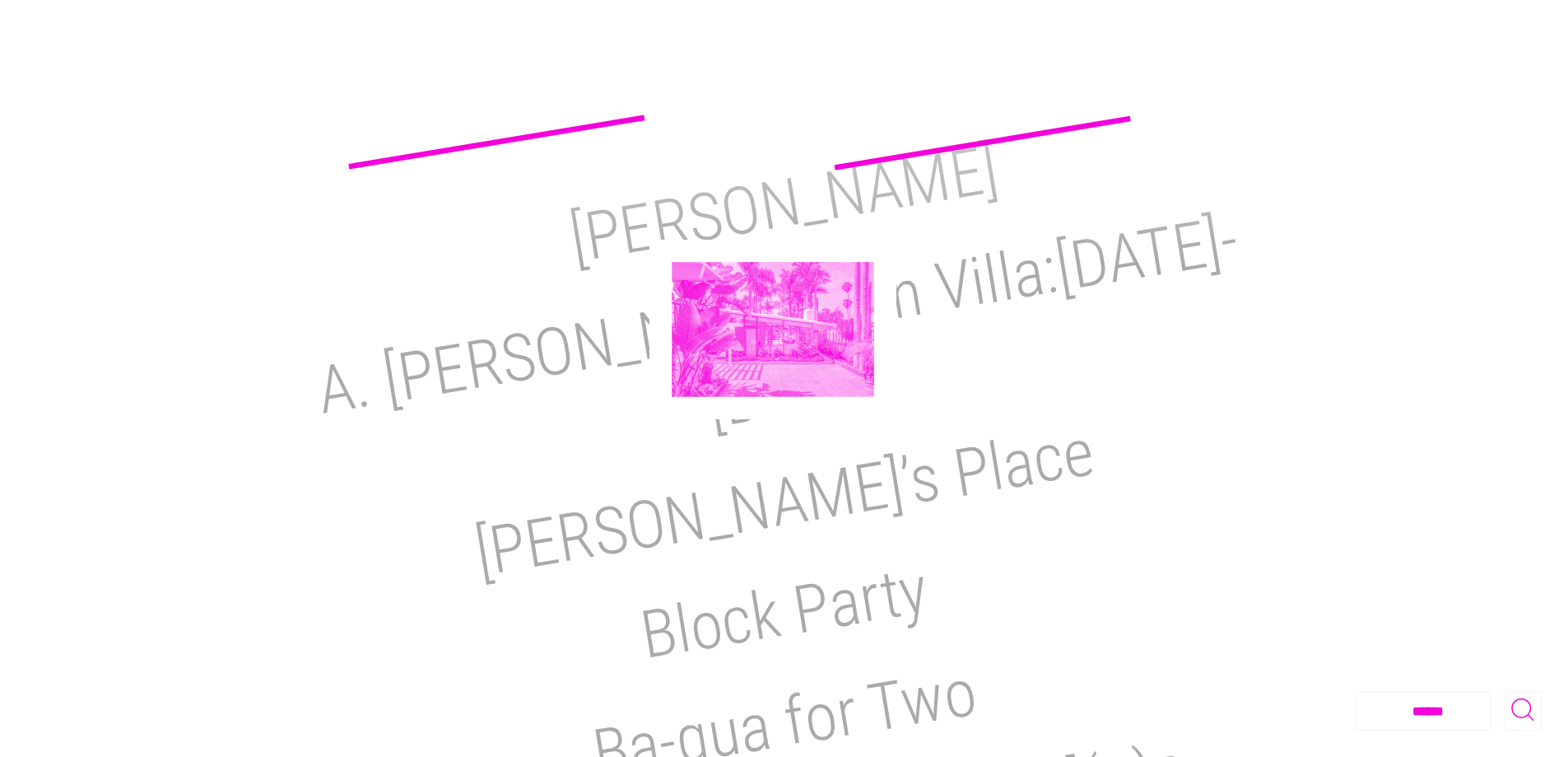
scroll to position [247, 0]
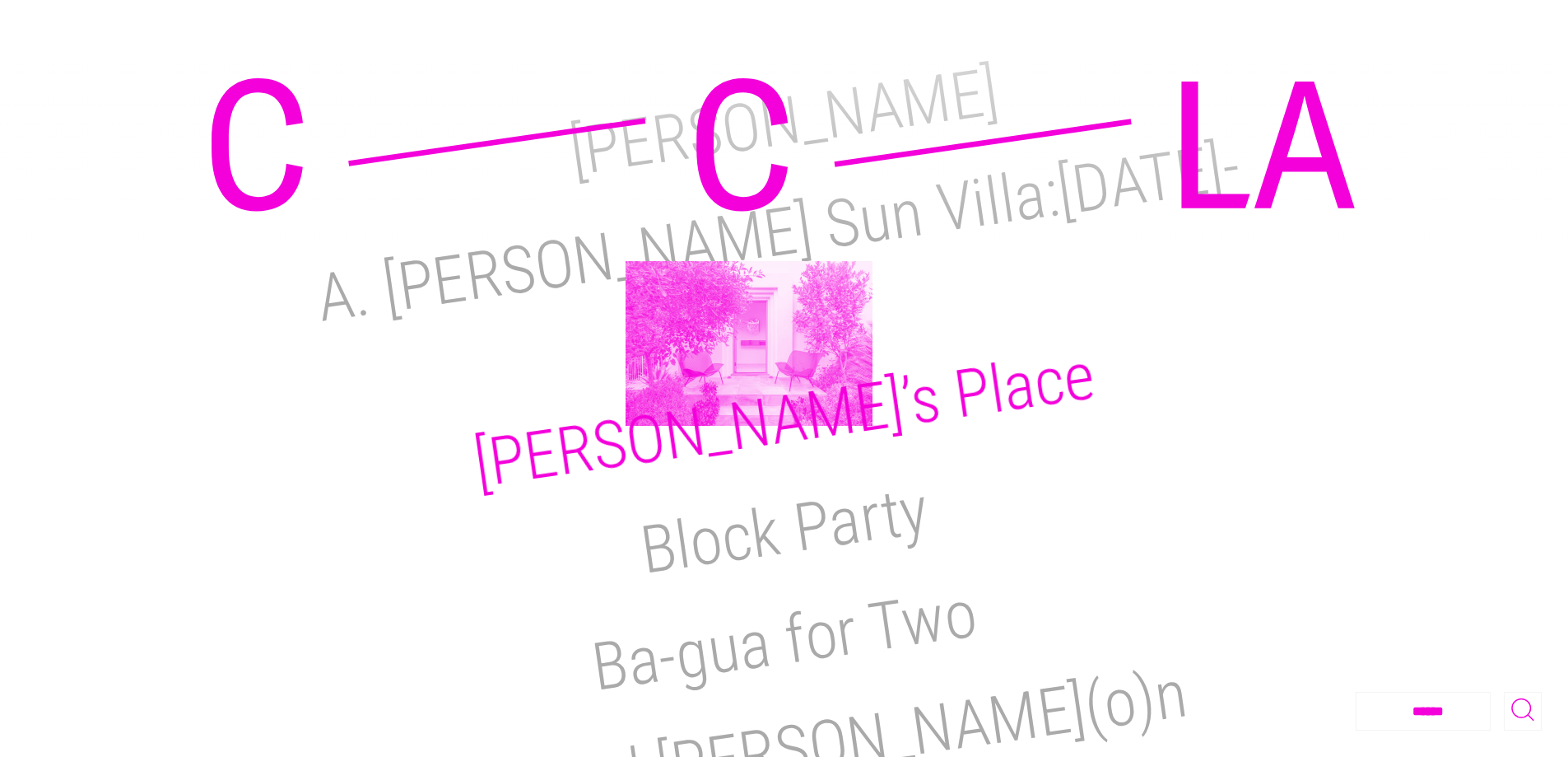
click at [749, 343] on h2 "Reimi’s Place" at bounding box center [784, 419] width 631 height 165
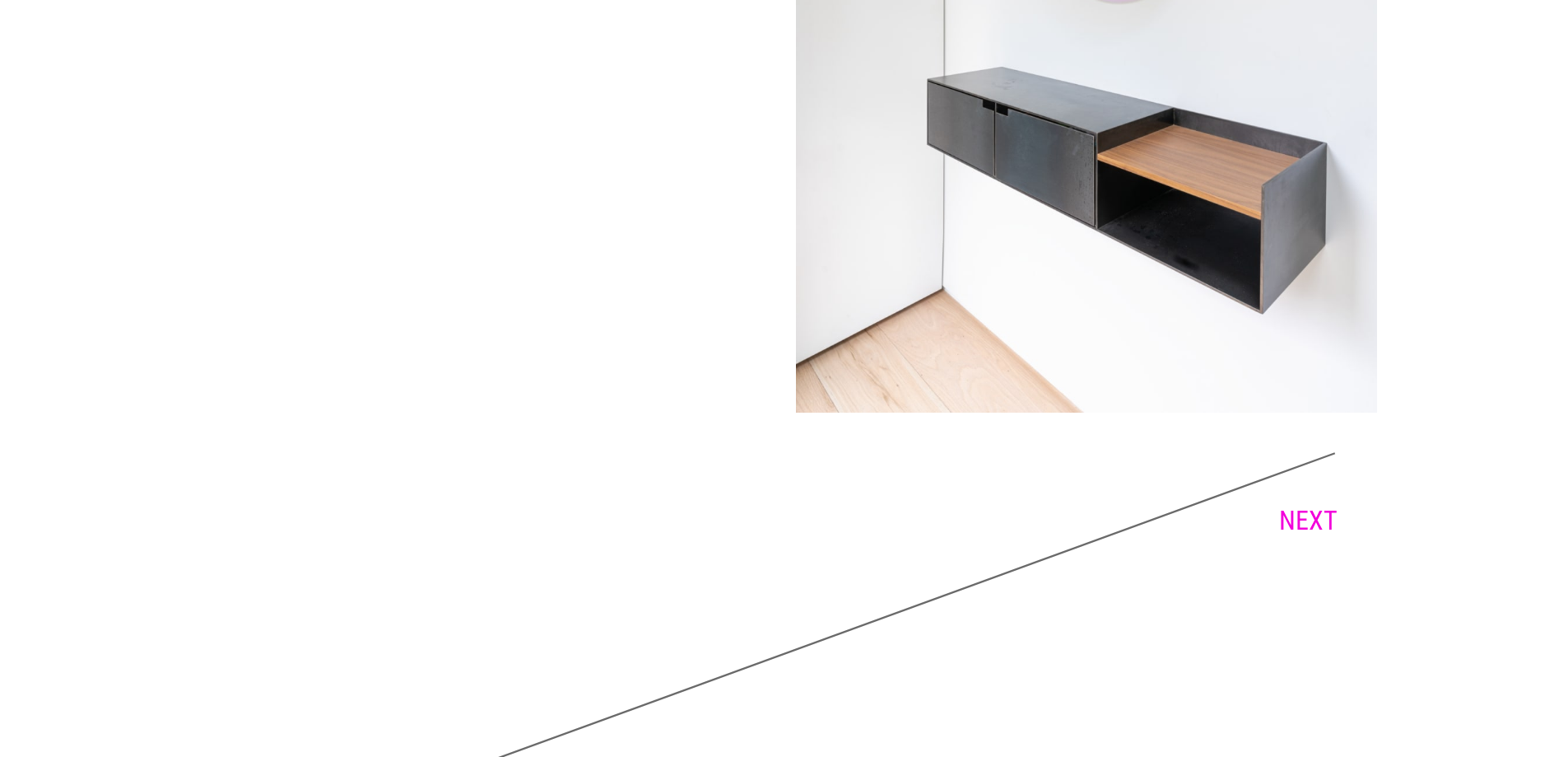
scroll to position [9819, 0]
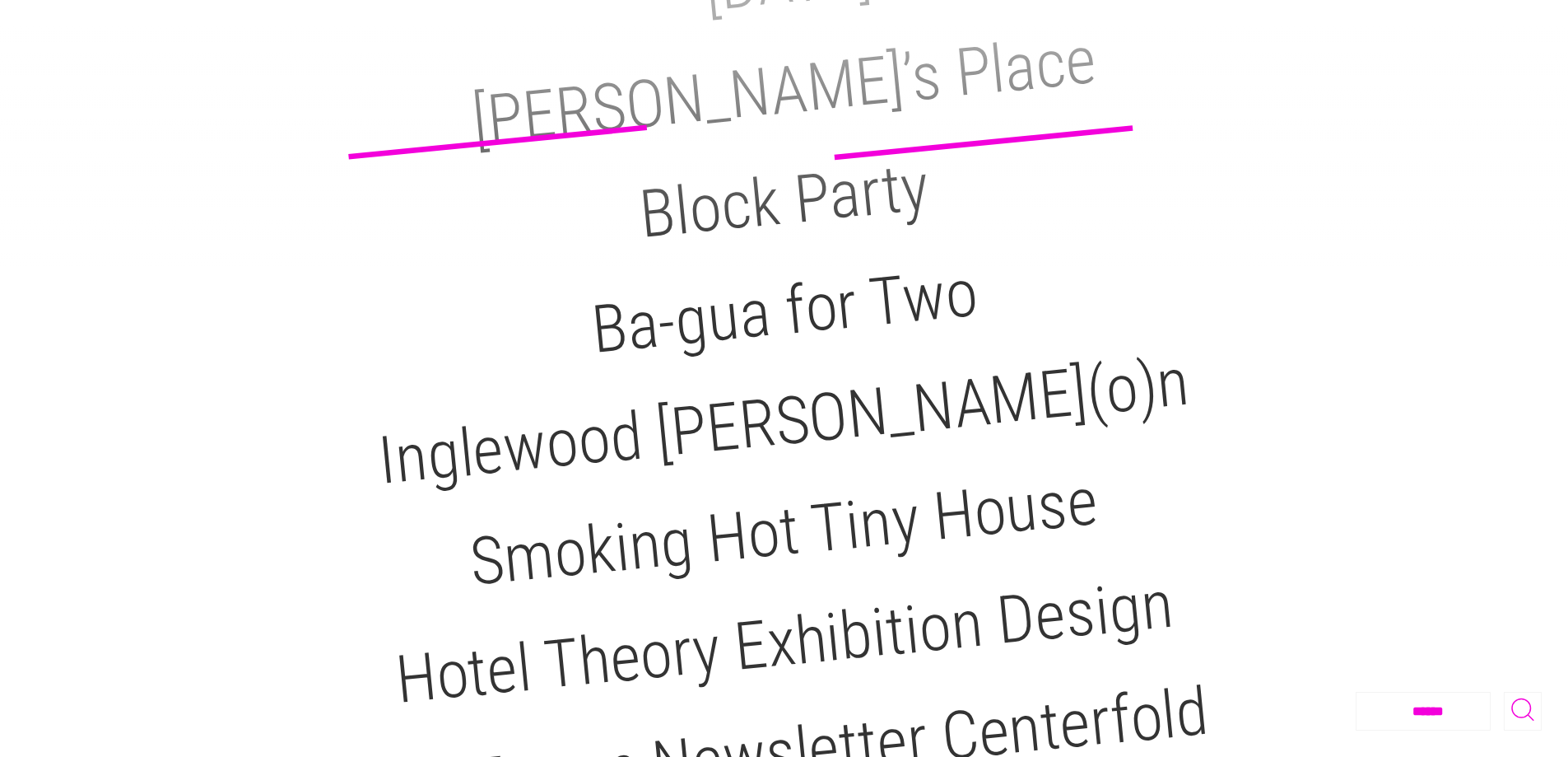
scroll to position [659, 0]
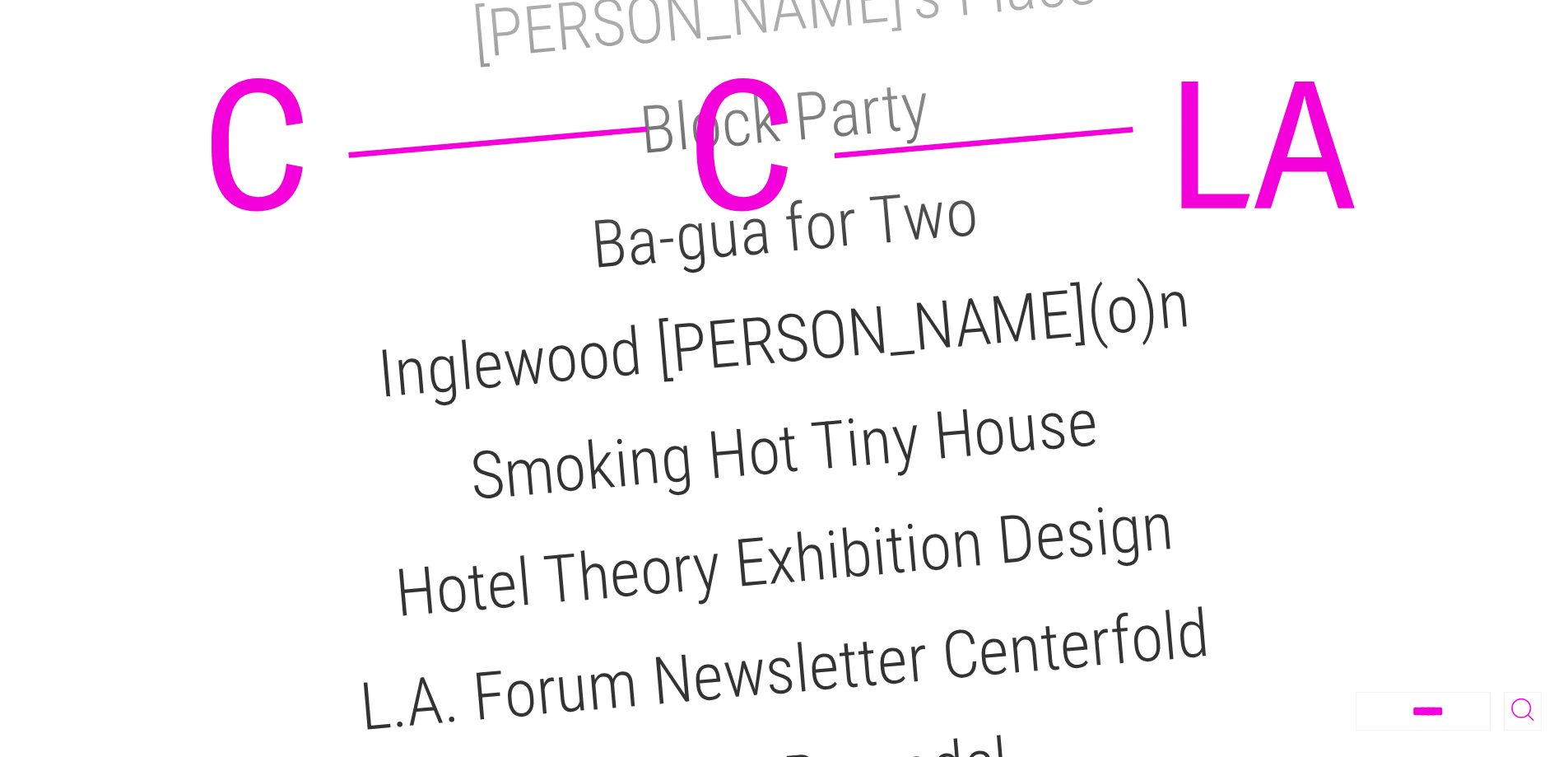
click at [1455, 711] on select "**********" at bounding box center [1433, 711] width 153 height 37
select select "**********"
click at [1357, 692] on select "**********" at bounding box center [1433, 711] width 153 height 37
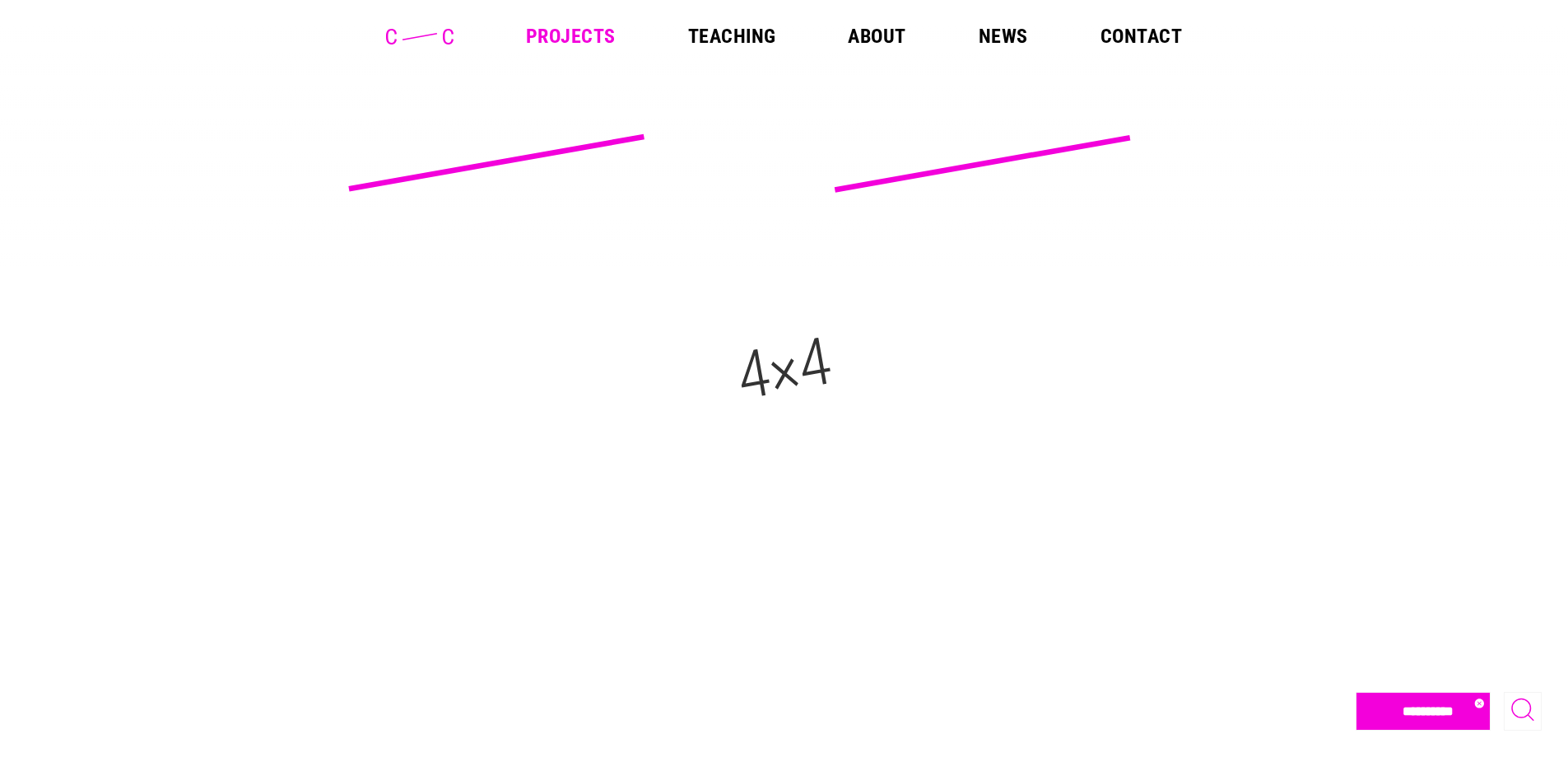
click at [742, 42] on link "Teaching" at bounding box center [732, 36] width 88 height 20
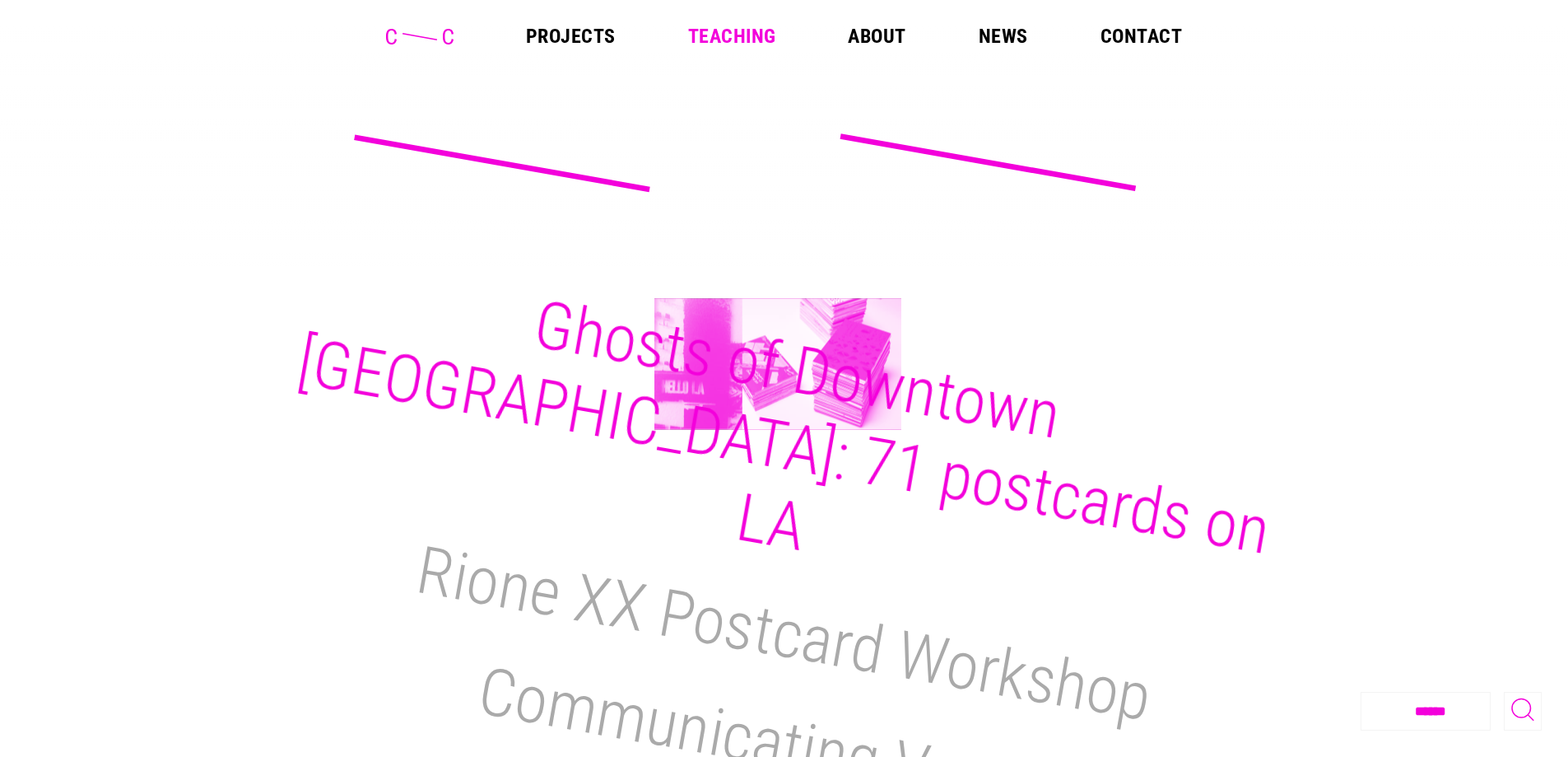
click at [777, 364] on h2 "Ghosts of Downtown Los Angeles: 71 postcards on LA" at bounding box center [784, 427] width 983 height 284
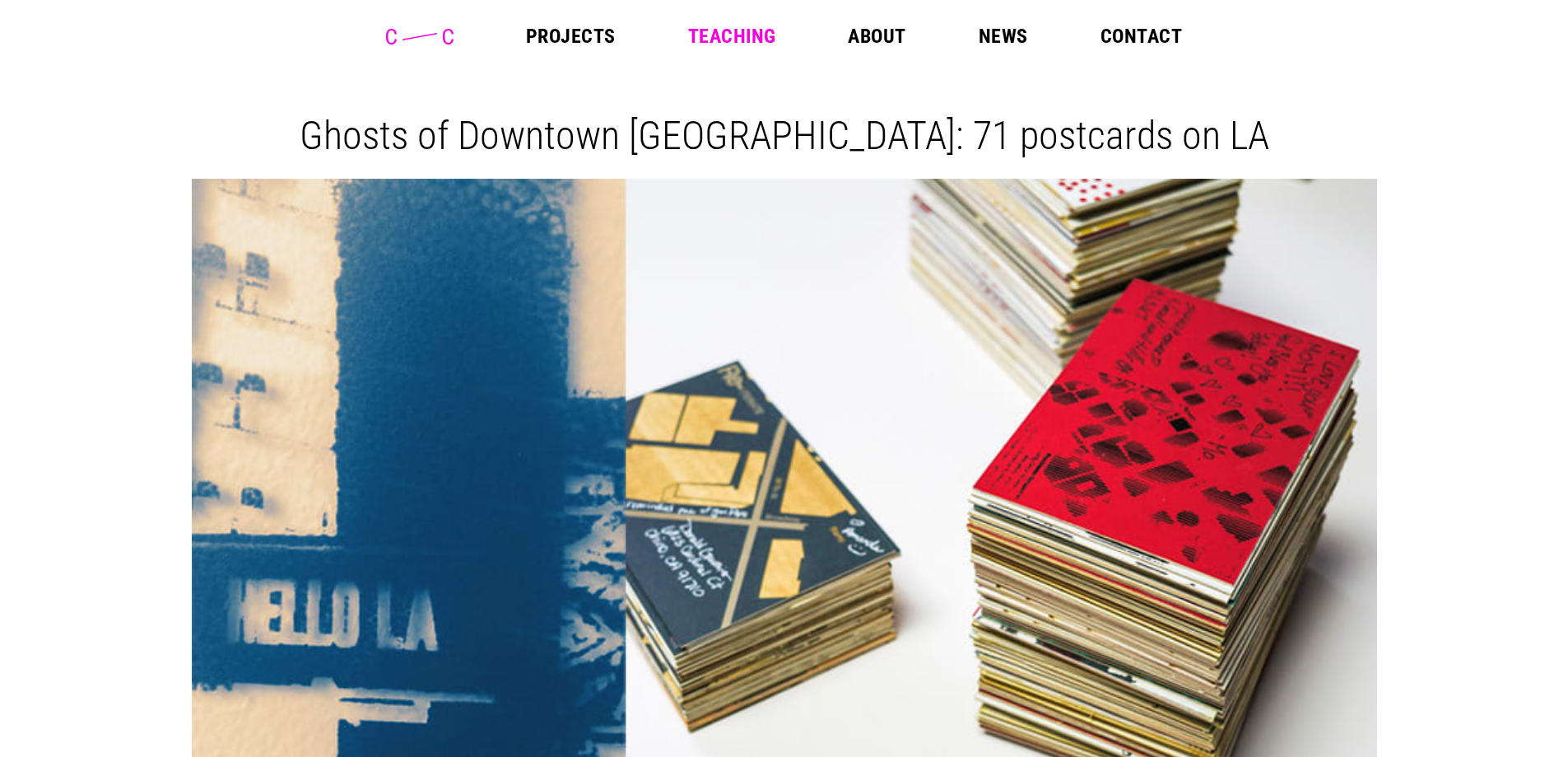
click at [873, 34] on link "About" at bounding box center [876, 36] width 58 height 20
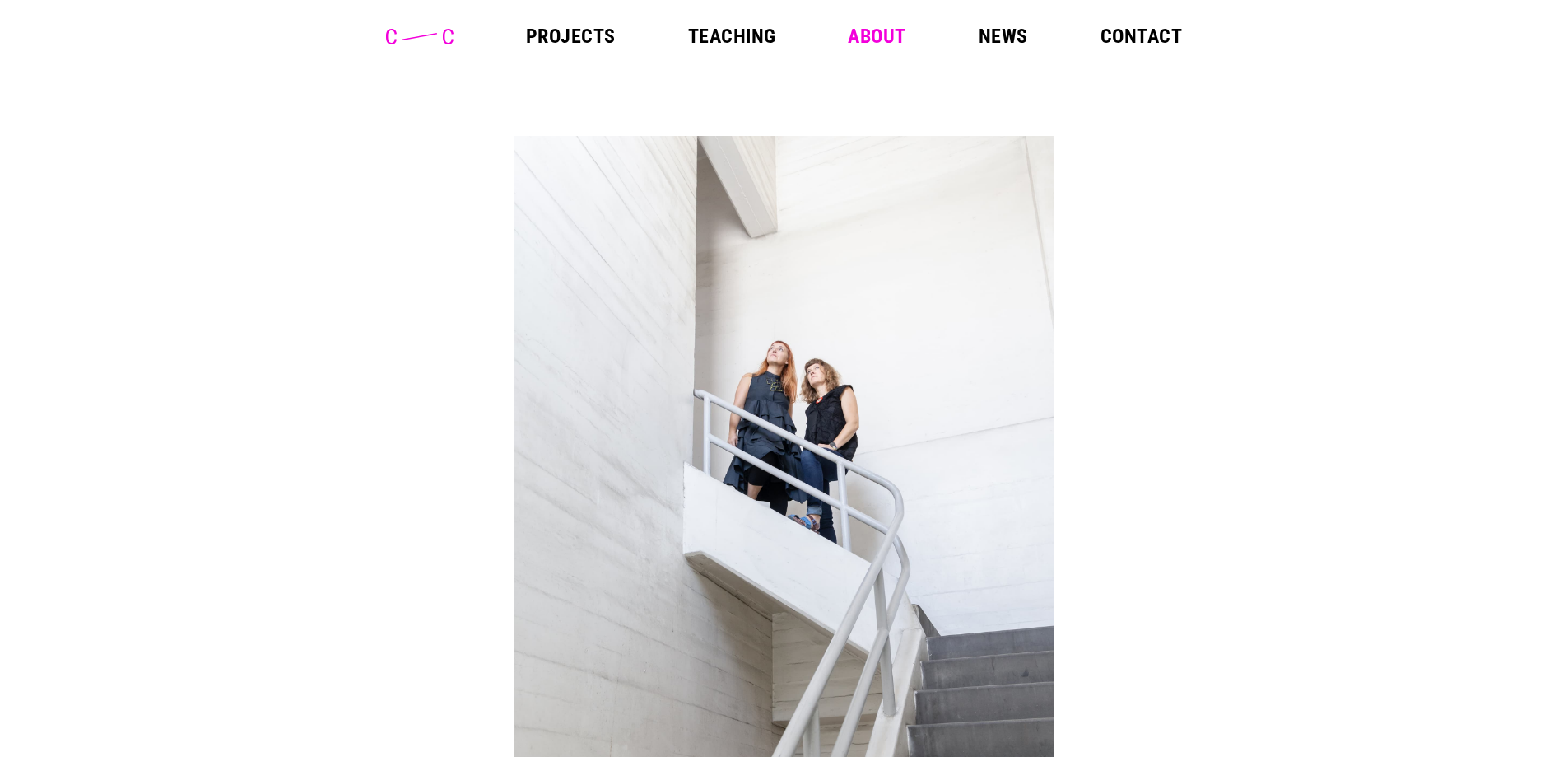
click at [988, 34] on link "News" at bounding box center [1003, 36] width 50 height 20
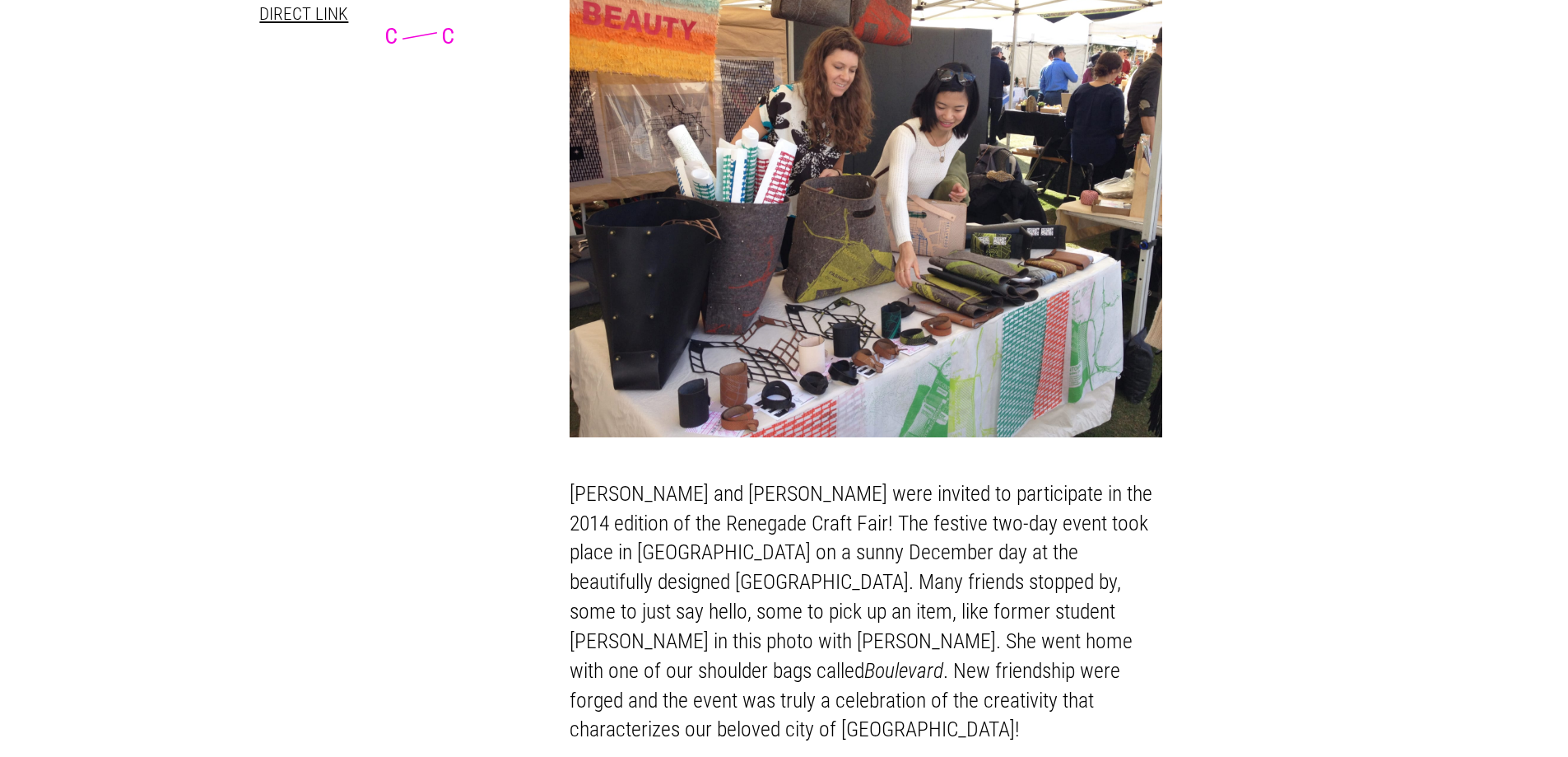
scroll to position [8332, 0]
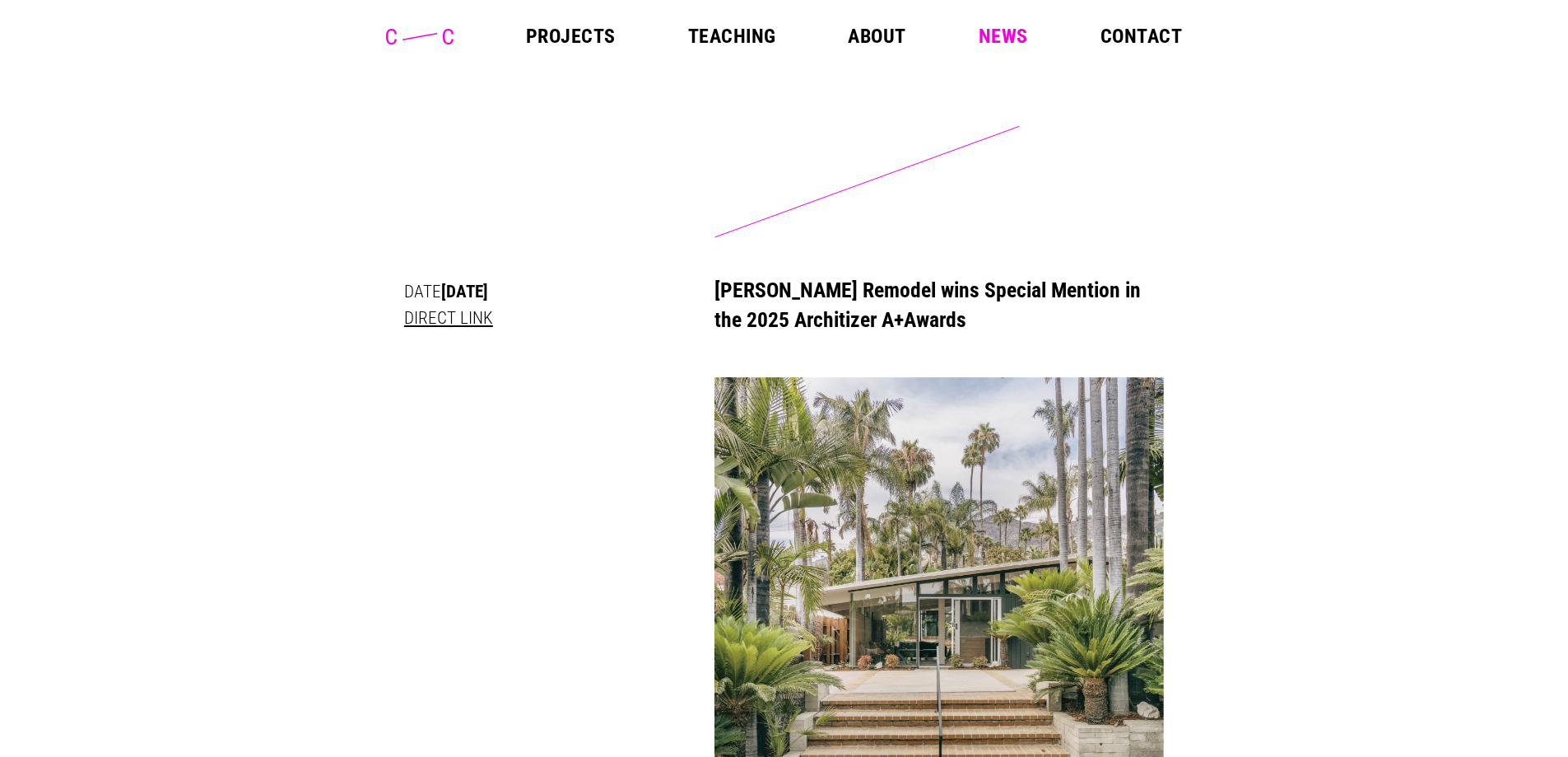
click at [1143, 42] on link "Contact" at bounding box center [1141, 36] width 81 height 20
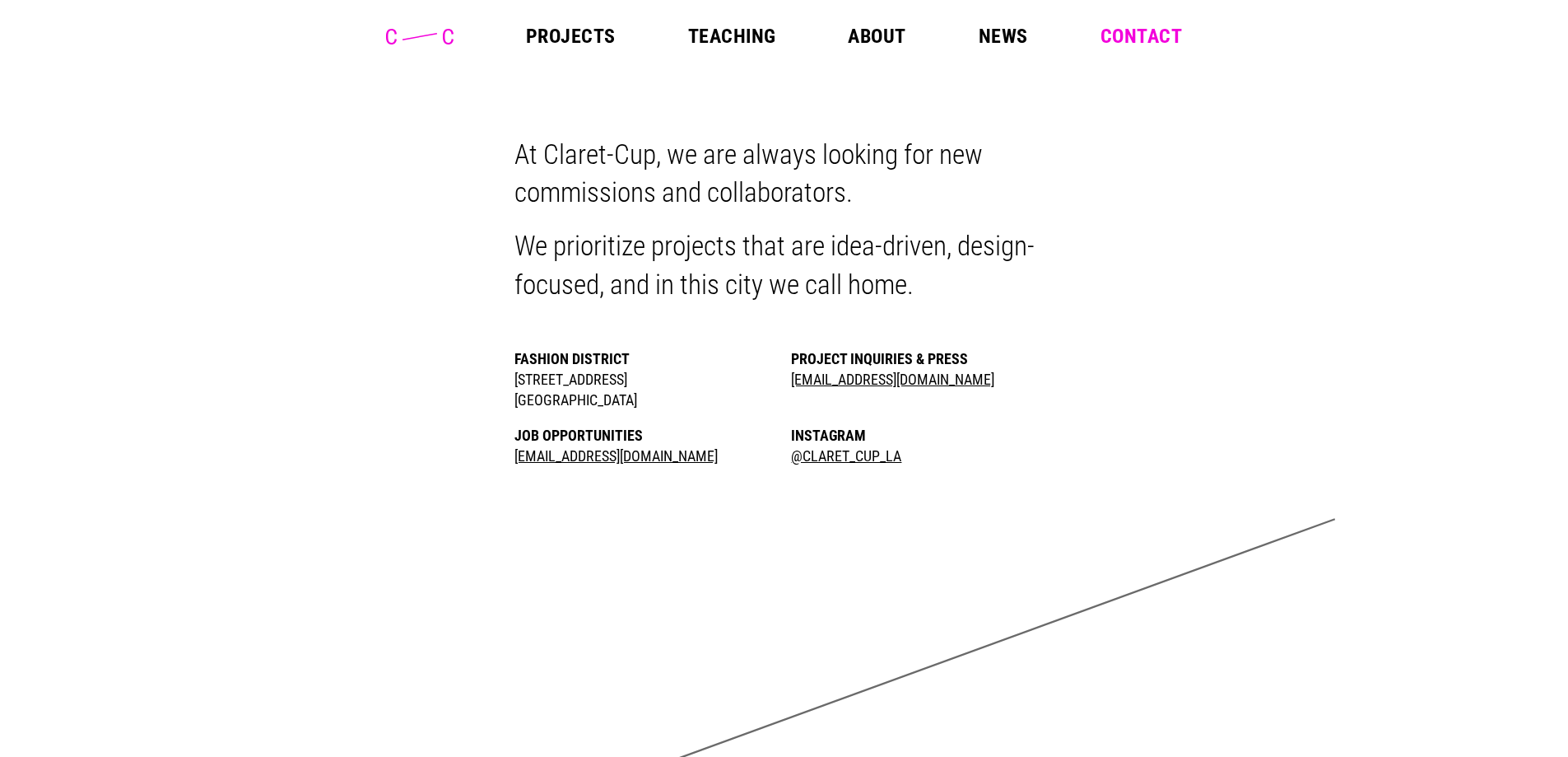
click at [558, 29] on link "Projects" at bounding box center [571, 36] width 90 height 20
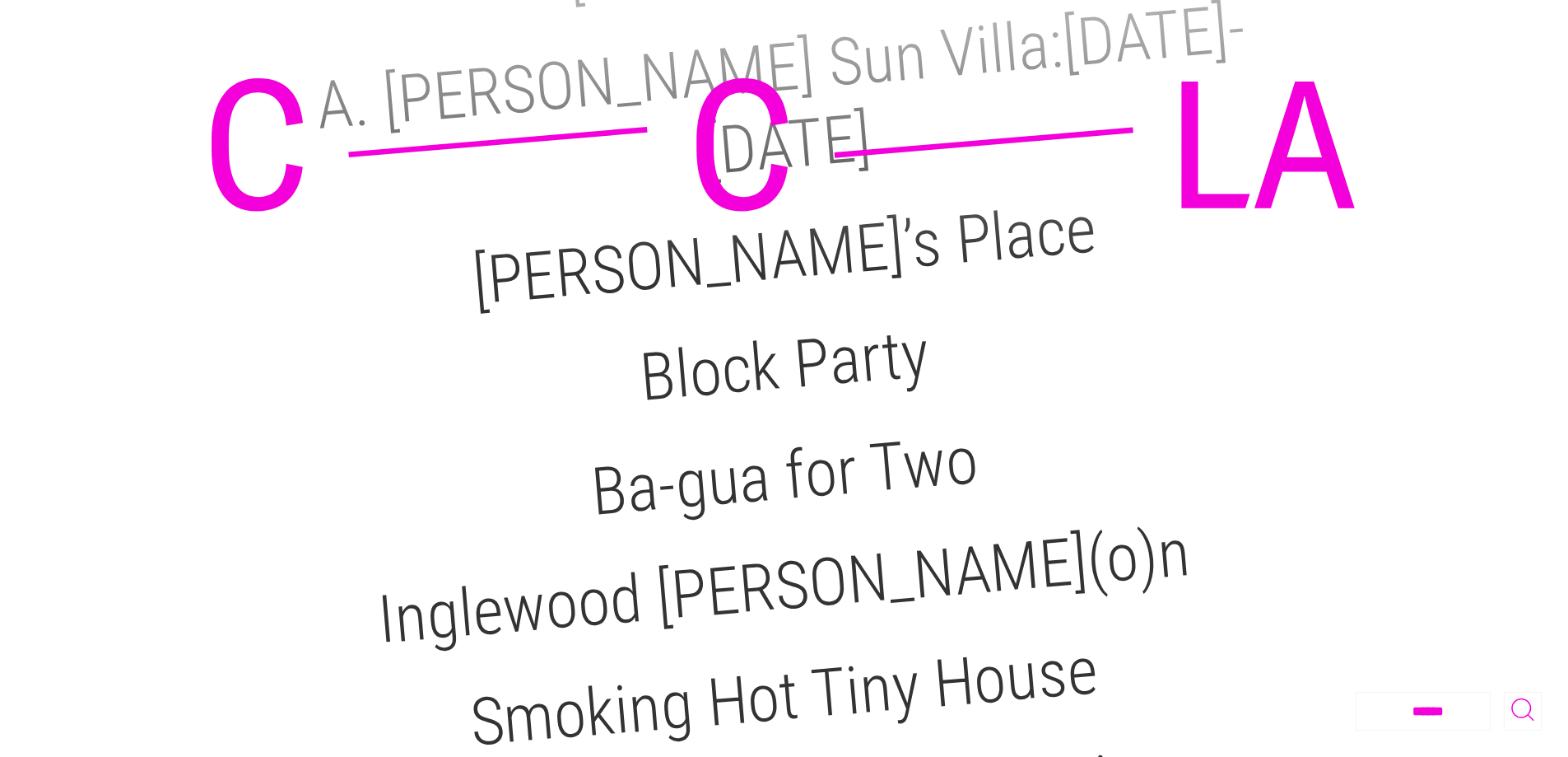
scroll to position [2630, 0]
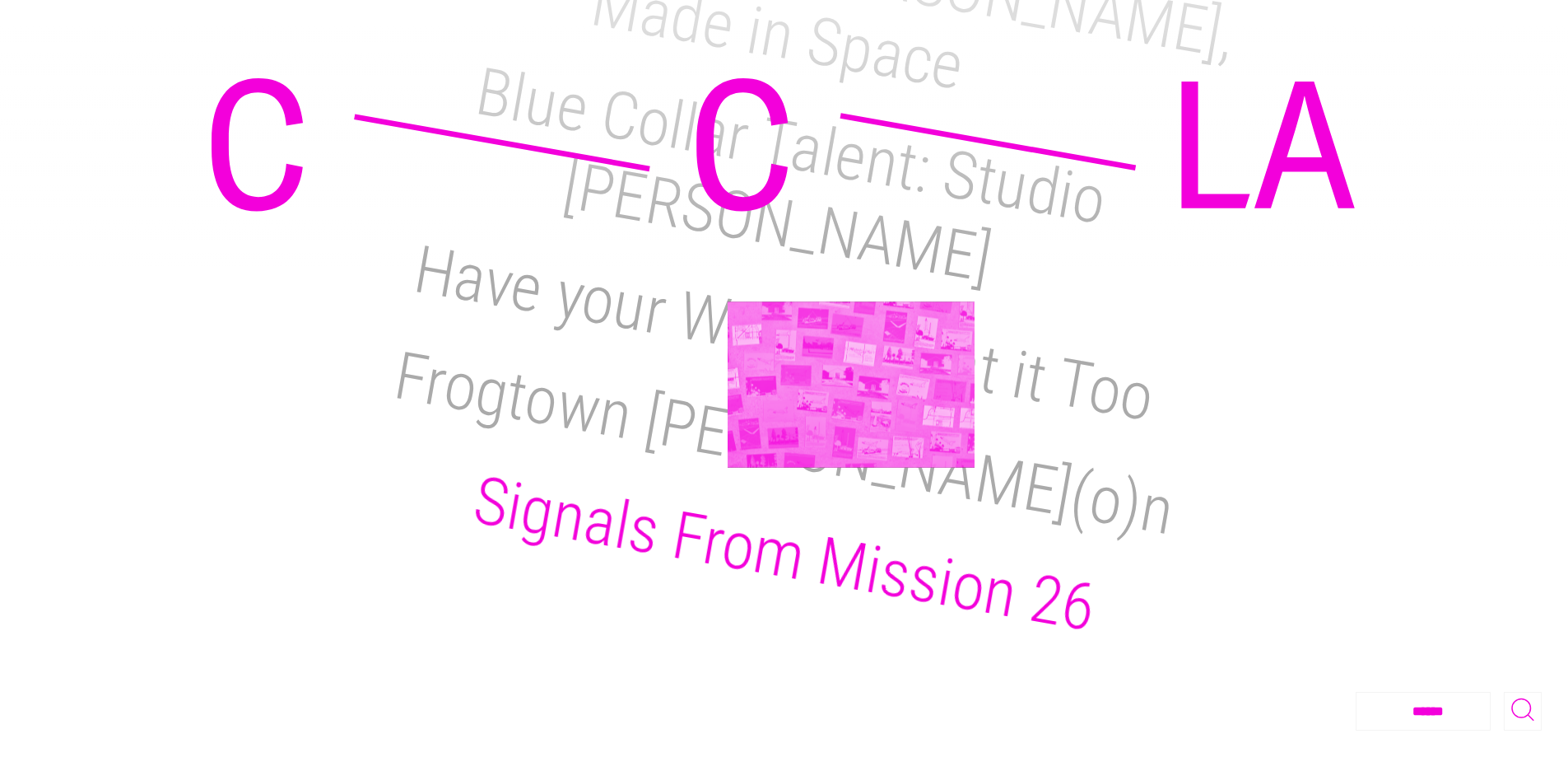
click at [851, 462] on h2 "Signals From Mission 26" at bounding box center [784, 554] width 633 height 185
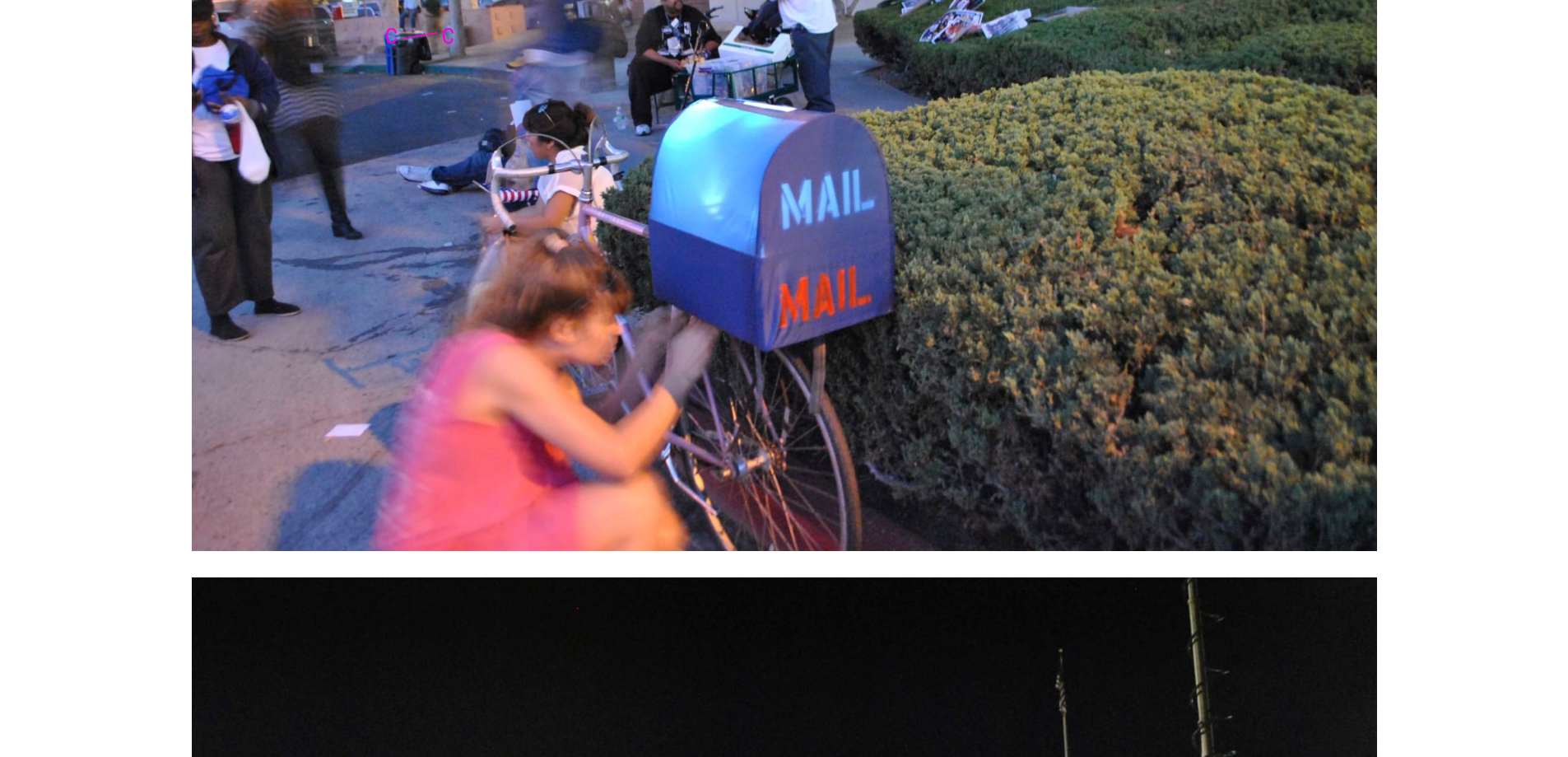
scroll to position [6506, 0]
